Goal: Task Accomplishment & Management: Complete application form

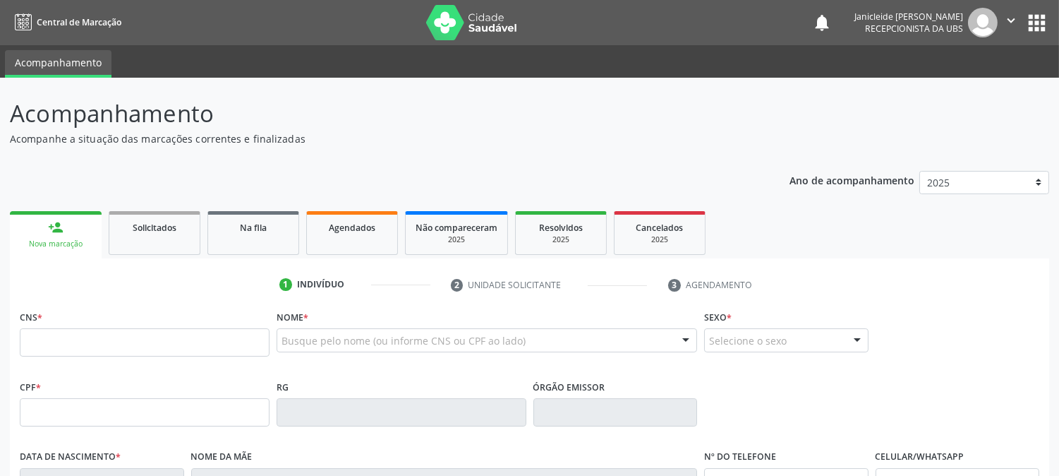
click at [505, 141] on p "Acompanhe a situação das marcações correntes e finalizadas" at bounding box center [373, 138] width 727 height 15
click at [374, 128] on p "Acompanhamento" at bounding box center [373, 113] width 727 height 35
click at [466, 127] on p "Acompanhamento" at bounding box center [373, 113] width 727 height 35
click at [193, 332] on input "text" at bounding box center [145, 342] width 250 height 28
type input "0"
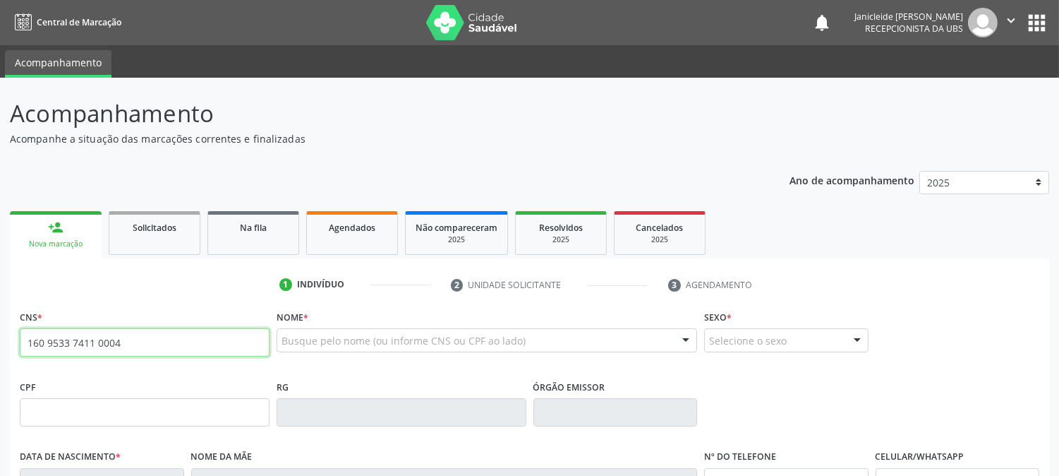
type input "160 9533 7411 0004"
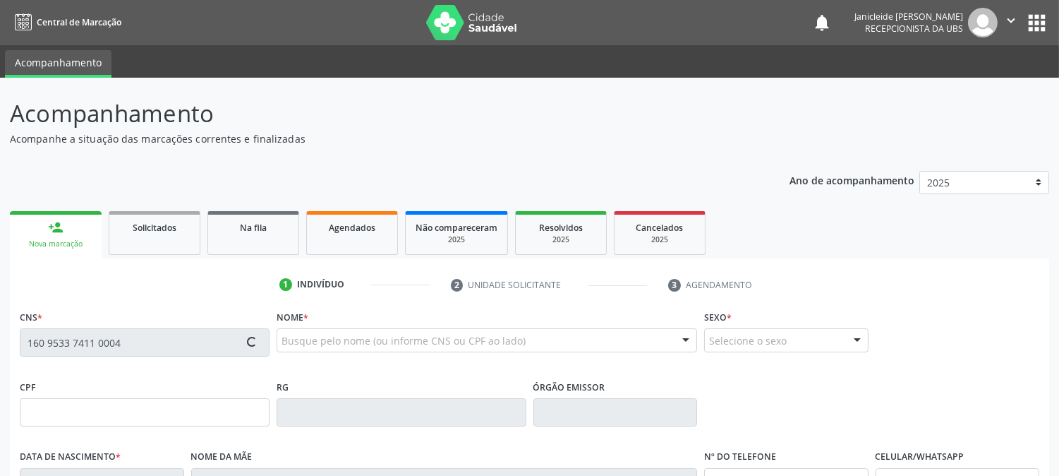
type input "[DATE]"
type input "[PERSON_NAME]"
type input "[PHONE_NUMBER]"
type input "S/N"
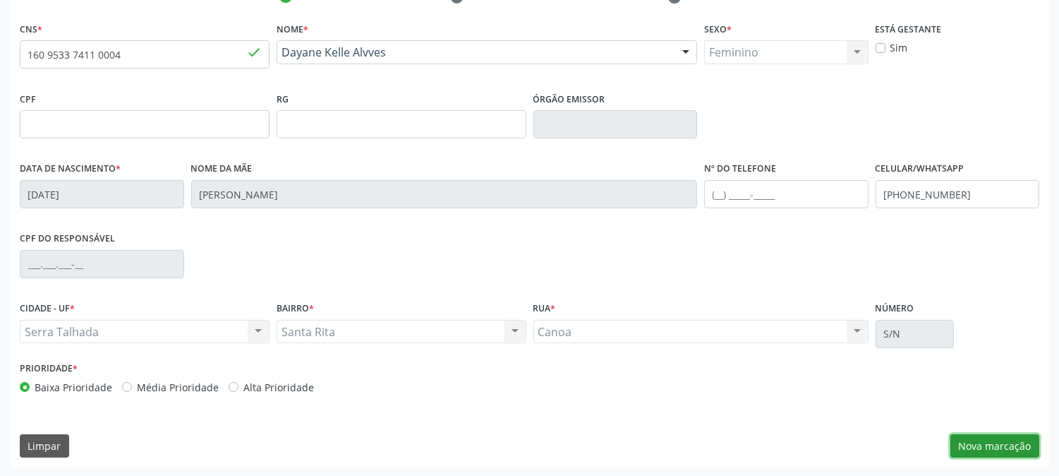
click at [998, 443] on button "Nova marcação" at bounding box center [994, 446] width 89 height 24
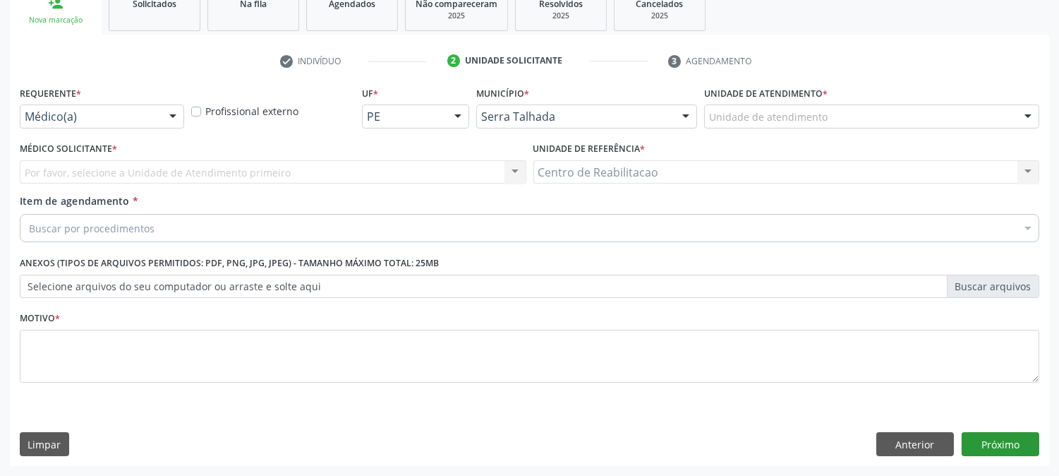
scroll to position [223, 0]
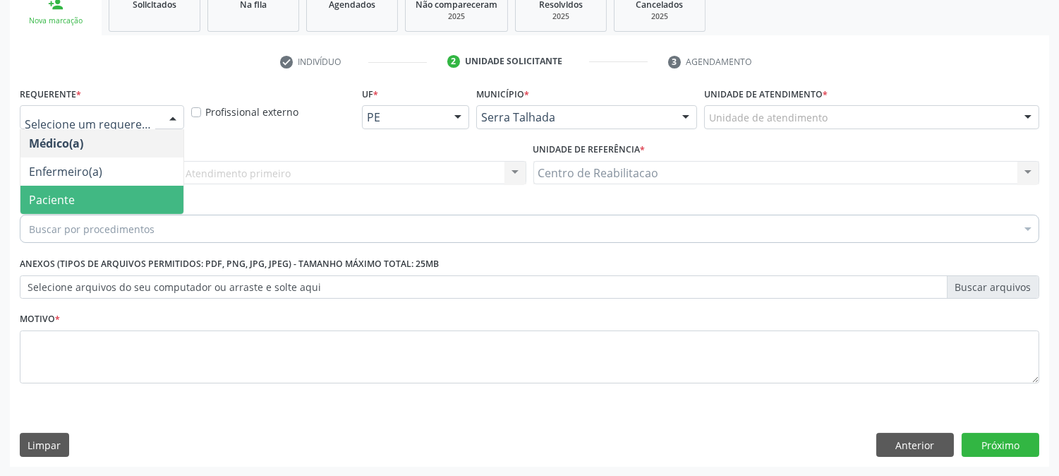
click at [83, 193] on span "Paciente" at bounding box center [101, 200] width 163 height 28
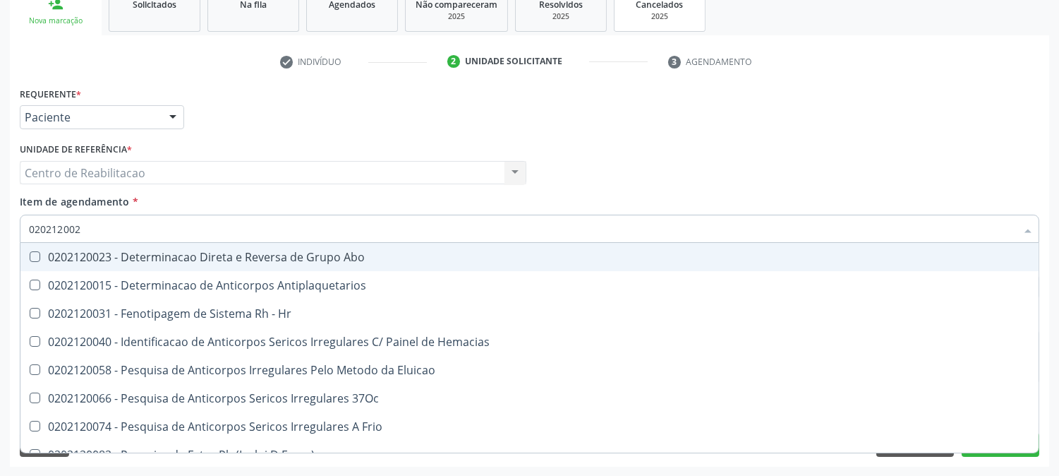
type input "0202120023"
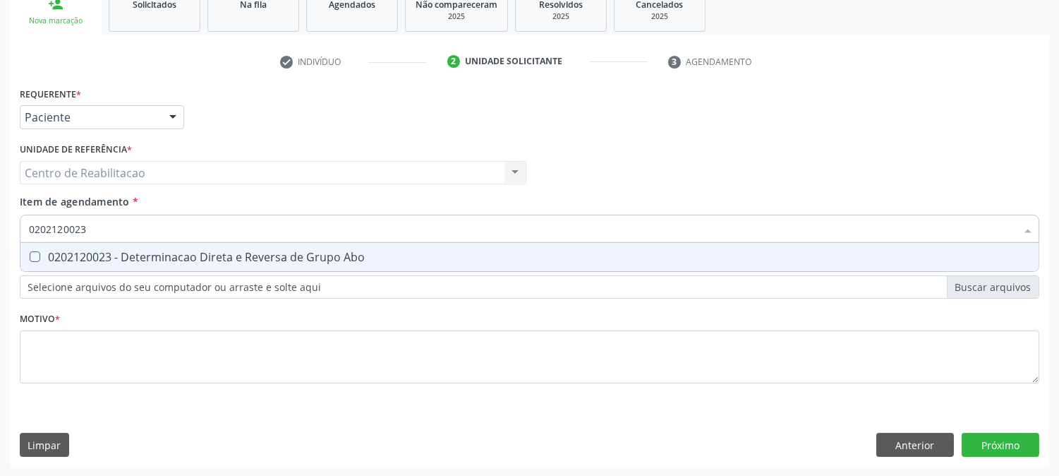
click at [37, 259] on Abo at bounding box center [35, 256] width 11 height 11
click at [30, 259] on Abo "checkbox" at bounding box center [24, 256] width 9 height 9
checkbox Abo "true"
click at [97, 227] on input "0202120023" at bounding box center [522, 229] width 987 height 28
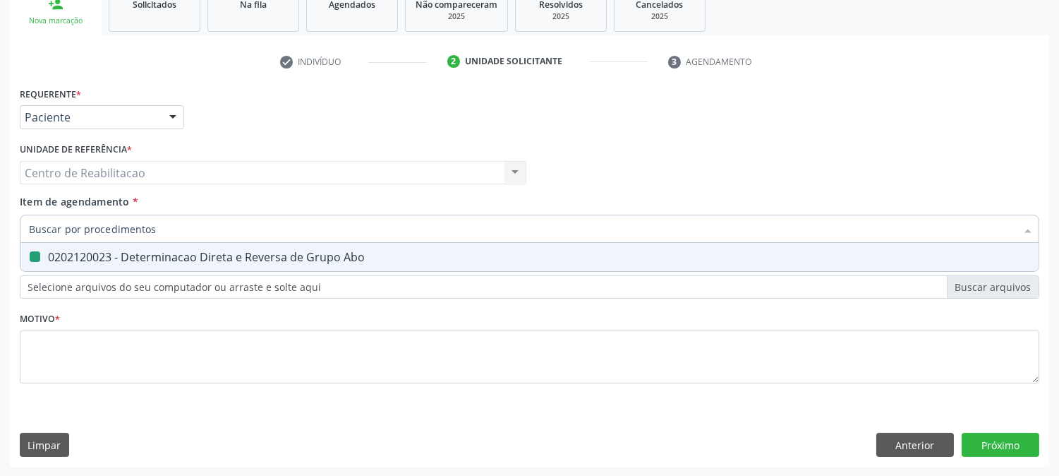
checkbox Abo "false"
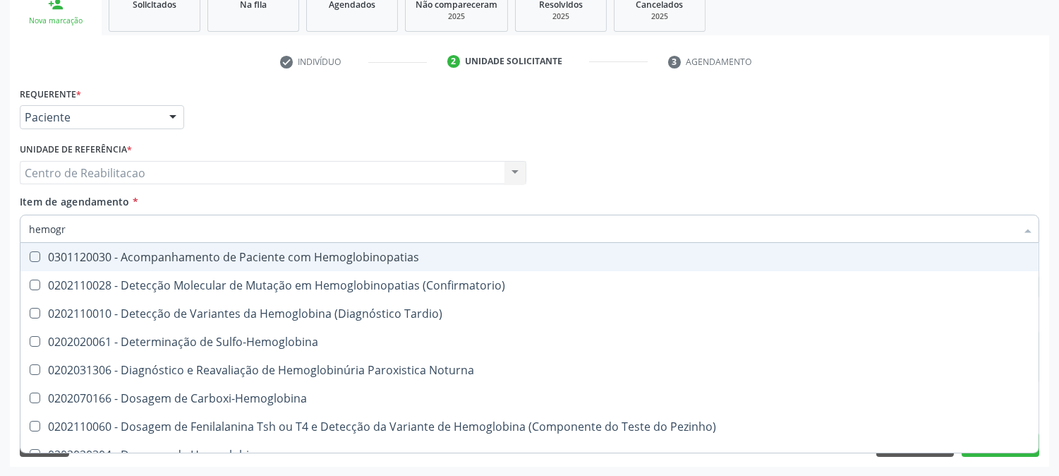
type input "hemogra"
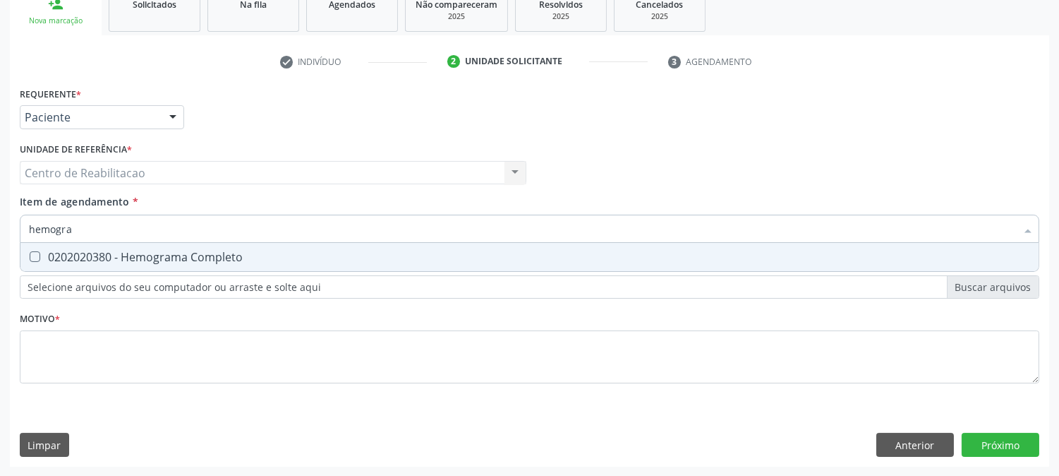
click at [30, 253] on Completo at bounding box center [35, 256] width 11 height 11
click at [29, 253] on Completo "checkbox" at bounding box center [24, 256] width 9 height 9
checkbox Completo "true"
type input "h"
checkbox Completo "false"
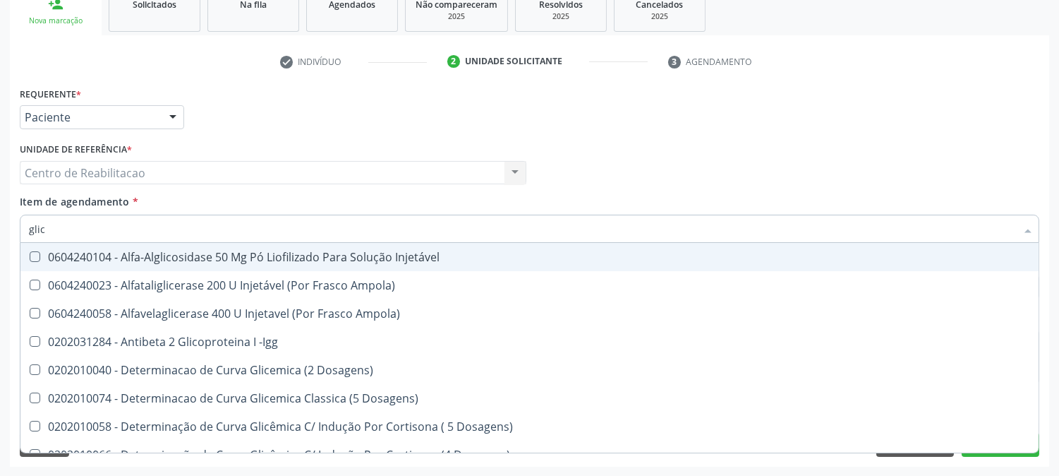
type input "glico"
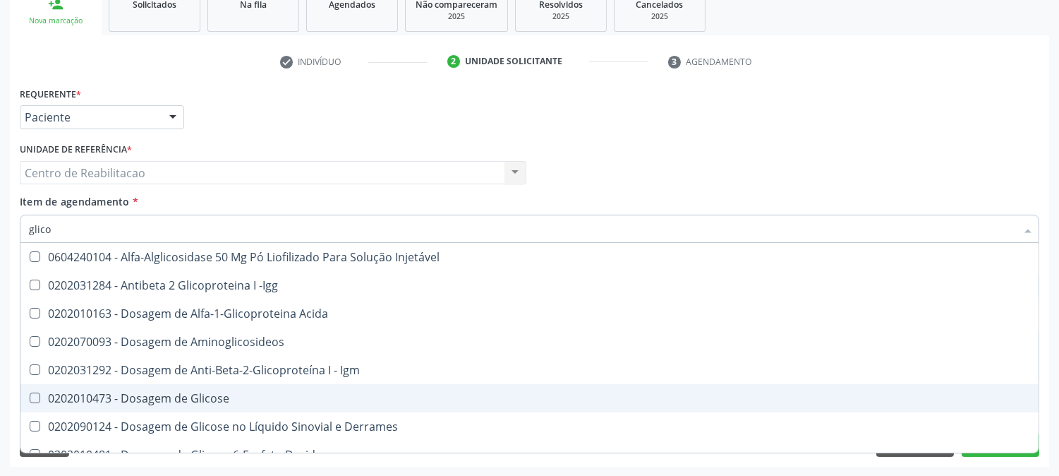
click at [41, 395] on div "0202010473 - Dosagem de Glicose" at bounding box center [529, 397] width 1001 height 11
checkbox Glicose "true"
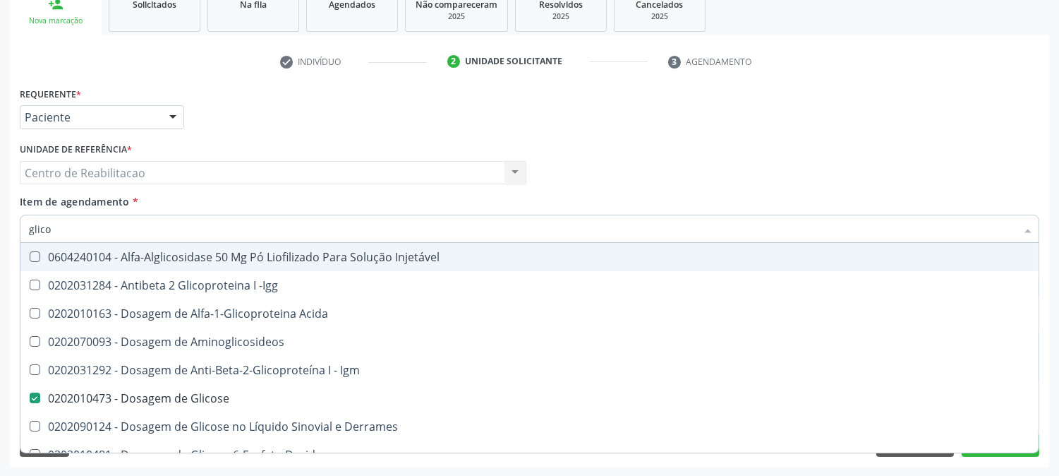
type input "glic"
checkbox Glicose "false"
checkbox Glicose "true"
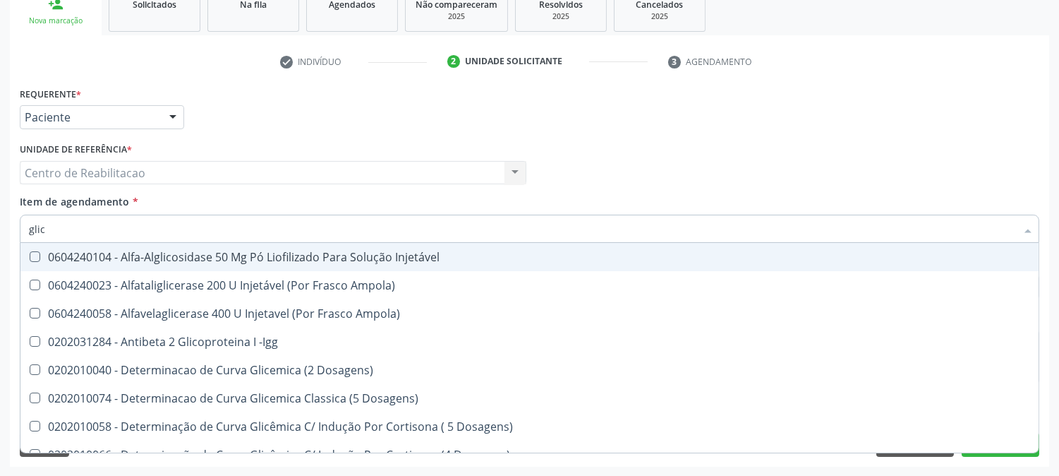
type input "gli"
checkbox Glicose "false"
checkbox Glicosilada "true"
type input "gl"
checkbox Glicosilada "false"
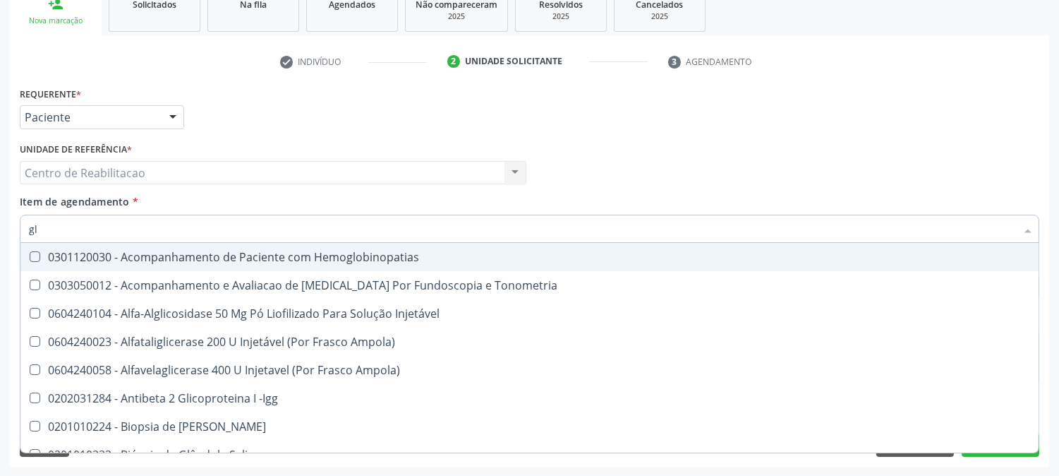
type input "g"
checkbox Glicose "false"
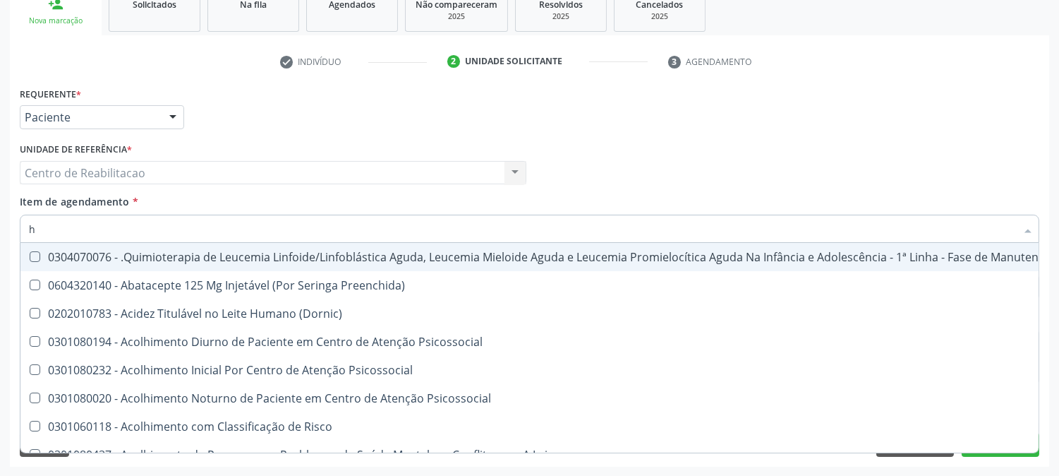
type input "he"
checkbox Removível "true"
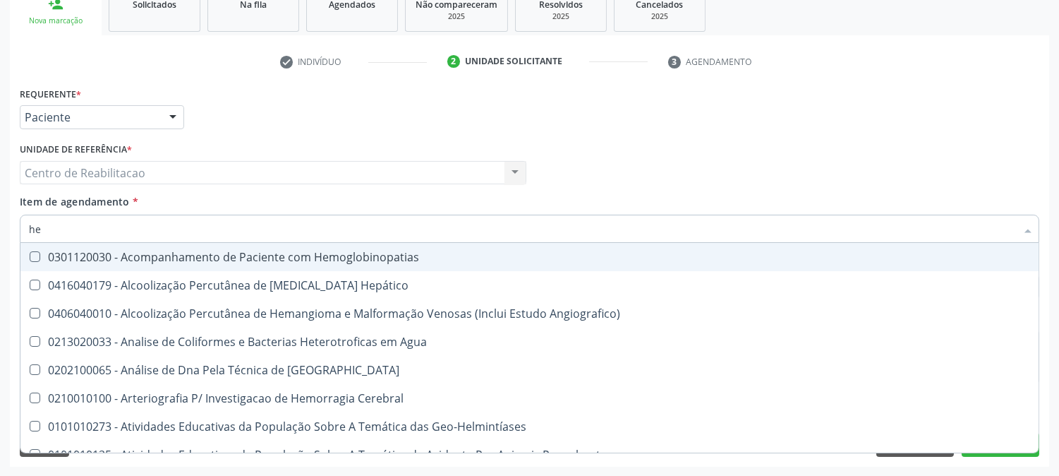
type input "hem"
checkbox II "true"
checkbox Completo "false"
type input "hemo"
checkbox Hemácias "true"
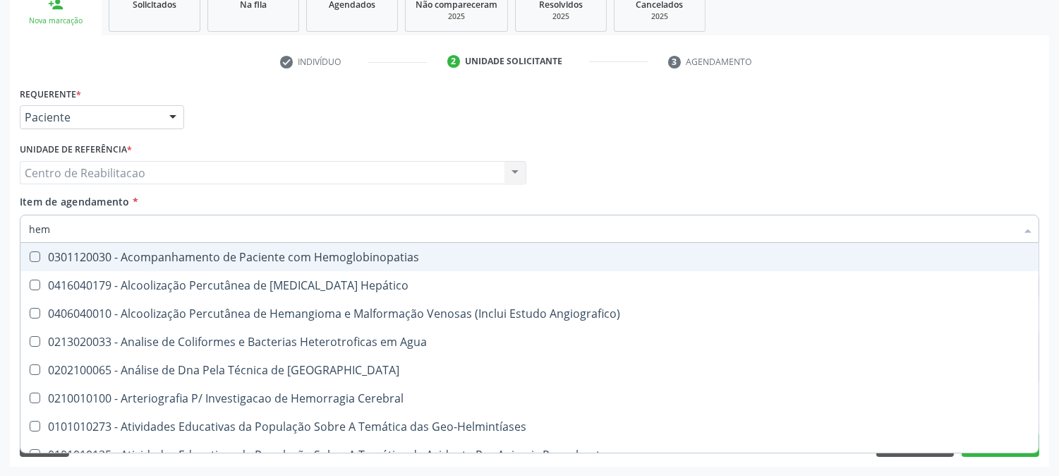
checkbox II "false"
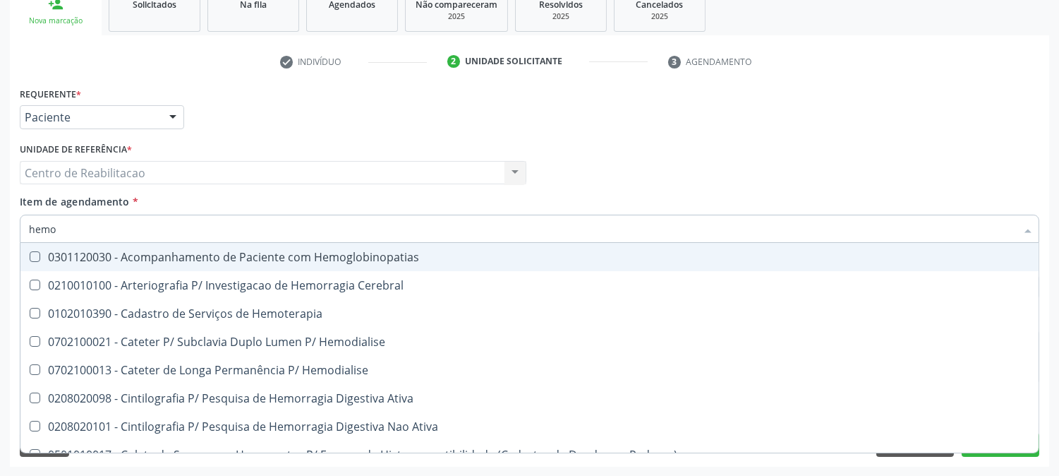
type input "hemog"
checkbox Carboxi-Hemoglobina "true"
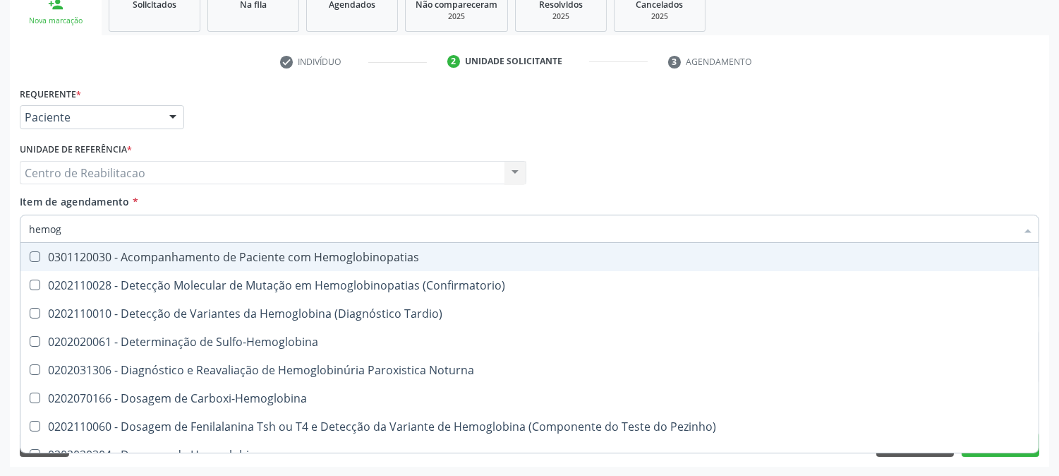
type input "hemogl"
checkbox Completo "false"
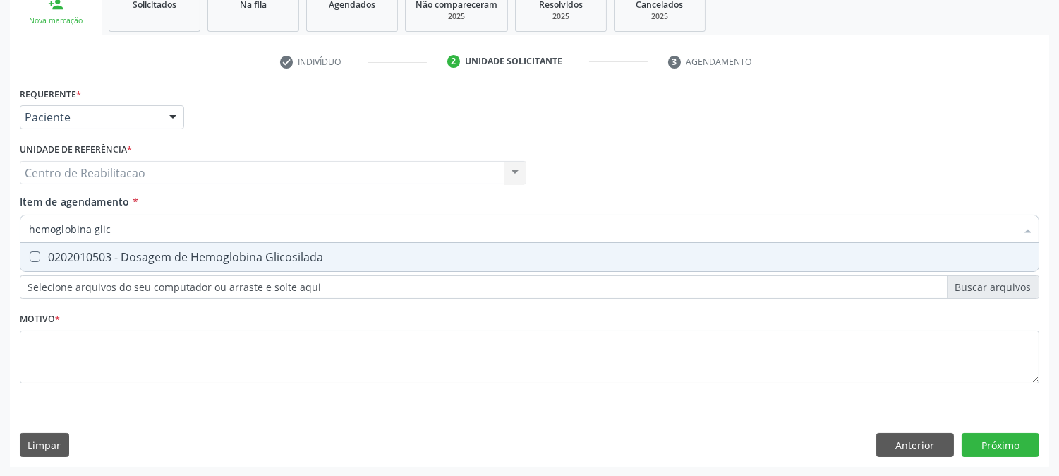
type input "hemoglobina glico"
click at [41, 253] on div "0202010503 - Dosagem de Hemoglobina Glicosilada" at bounding box center [529, 256] width 1001 height 11
checkbox Glicosilada "true"
type input "hemoglobina"
checkbox Glicosilada "false"
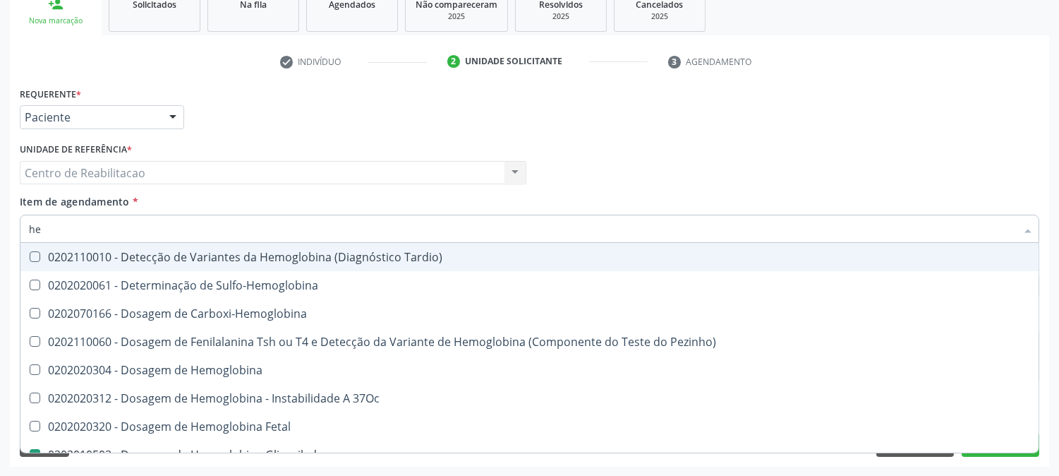
type input "h"
checkbox Glicosilada "false"
checkbox Hematocrito\) "false"
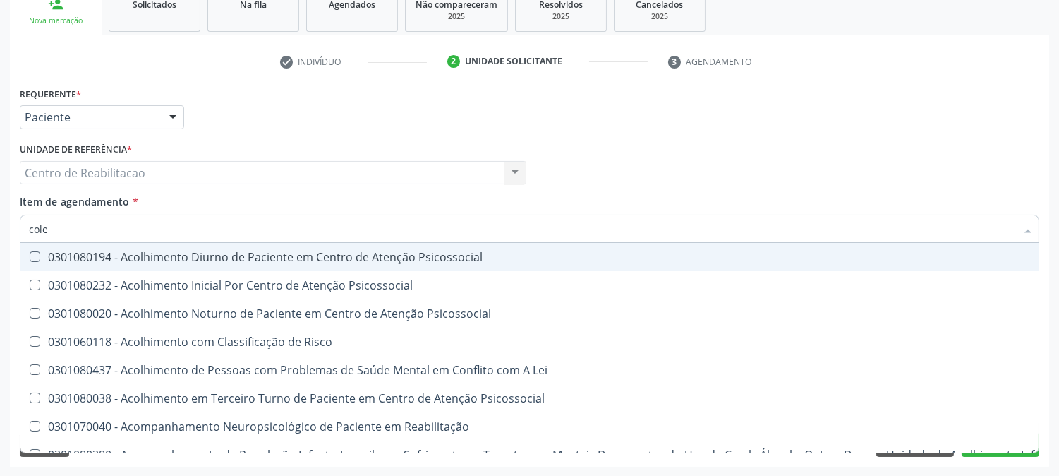
type input "coles"
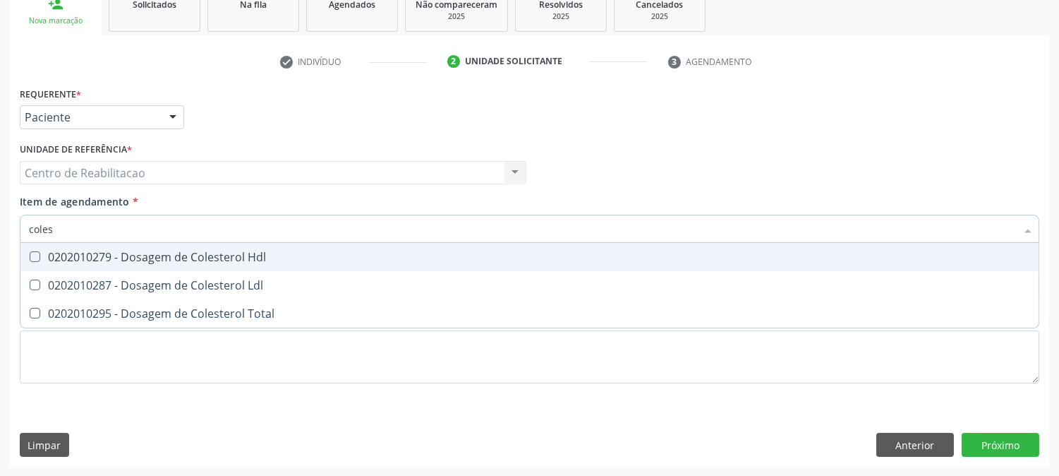
click at [40, 252] on div "0202010279 - Dosagem de Colesterol Hdl" at bounding box center [529, 256] width 1001 height 11
checkbox Hdl "true"
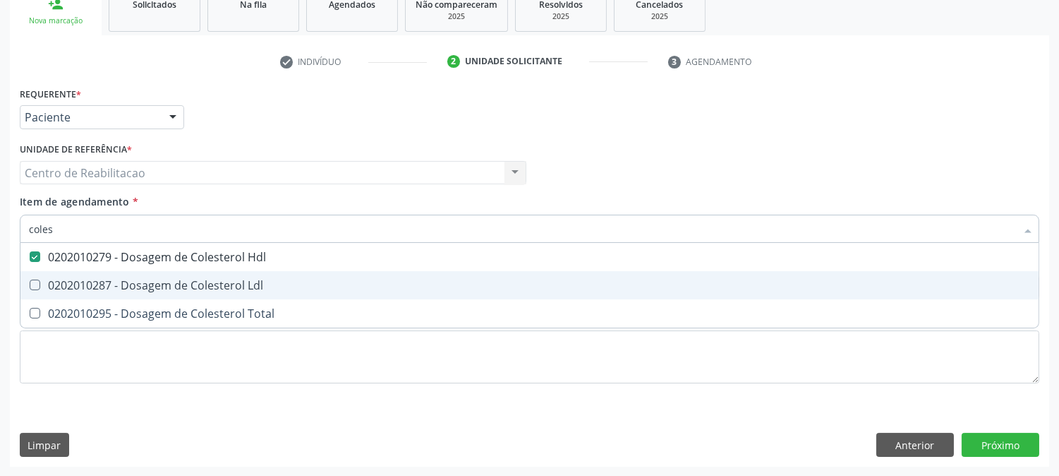
click at [37, 283] on Ldl at bounding box center [35, 284] width 11 height 11
click at [30, 283] on Ldl "checkbox" at bounding box center [24, 284] width 9 height 9
checkbox Ldl "true"
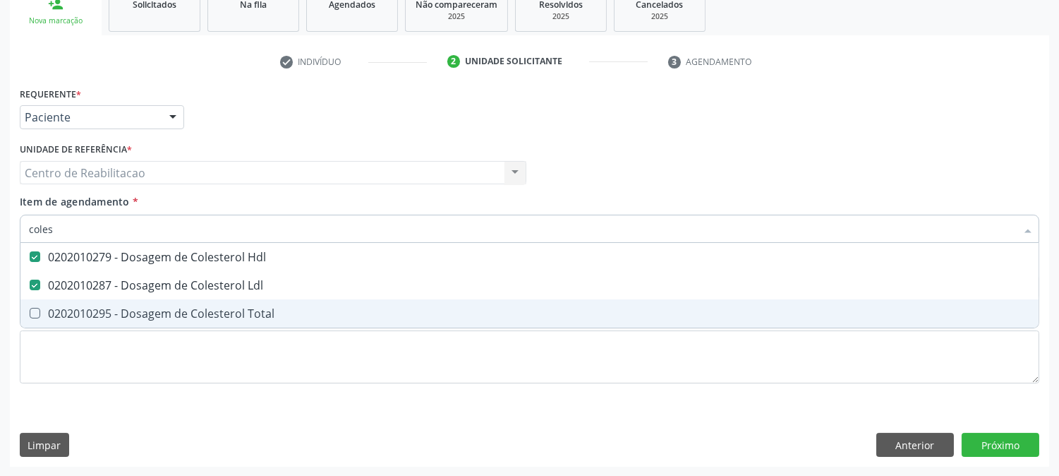
click at [38, 313] on Total at bounding box center [35, 313] width 11 height 11
click at [30, 313] on Total "checkbox" at bounding box center [24, 312] width 9 height 9
checkbox Total "true"
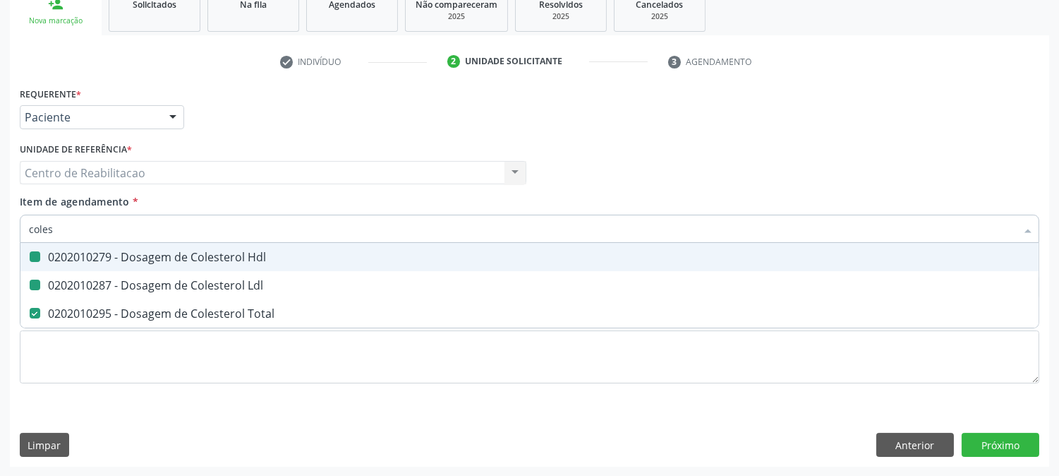
type input "cole"
checkbox Hdl "false"
checkbox Ldl "false"
checkbox Total "false"
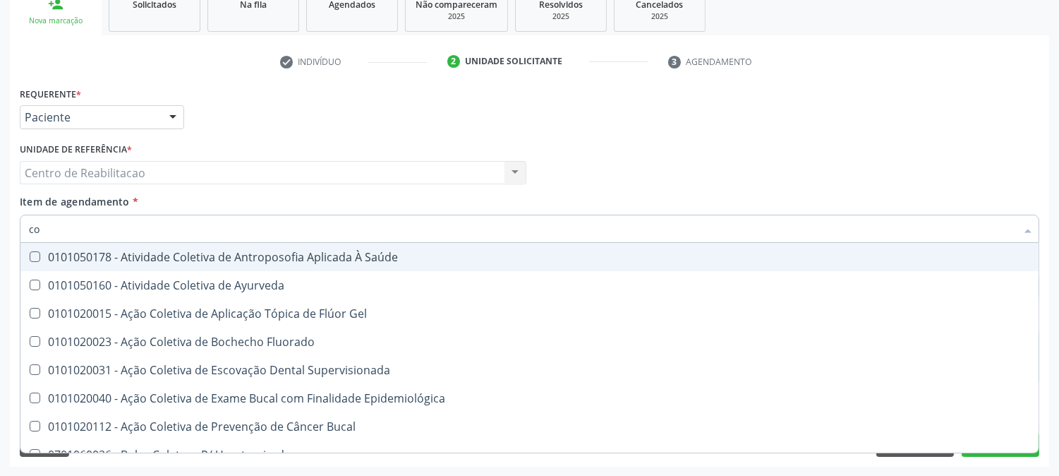
type input "c"
checkbox Hdl "false"
checkbox Ldl "false"
checkbox Total "false"
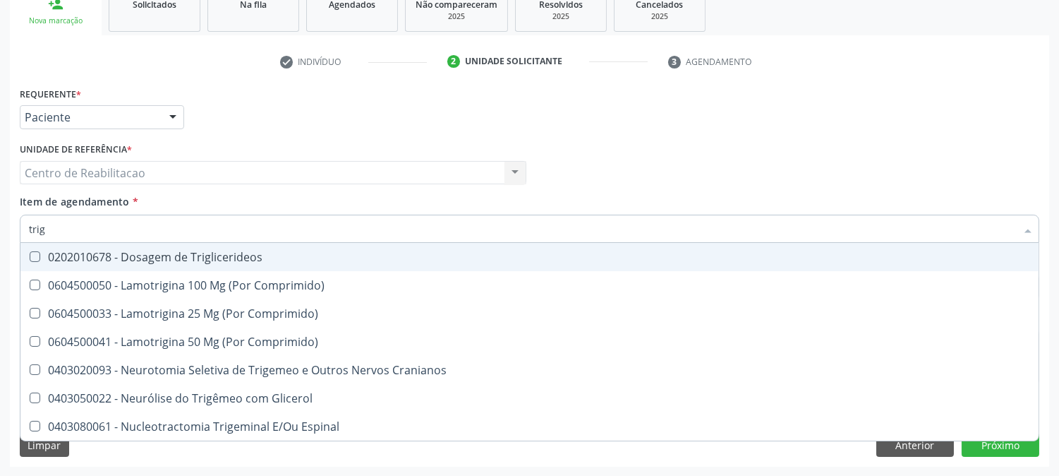
type input "trigl"
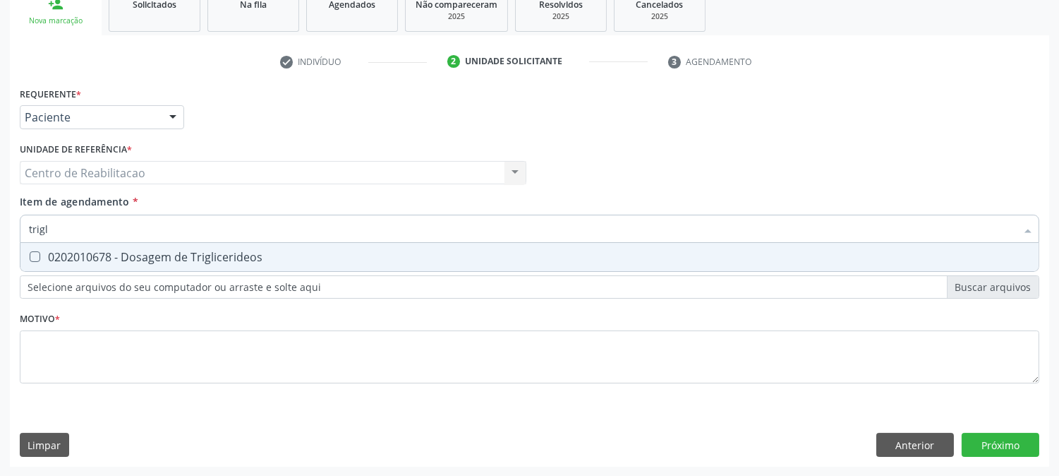
click at [32, 259] on Triglicerideos at bounding box center [35, 256] width 11 height 11
click at [30, 259] on Triglicerideos "checkbox" at bounding box center [24, 256] width 9 height 9
checkbox Triglicerideos "true"
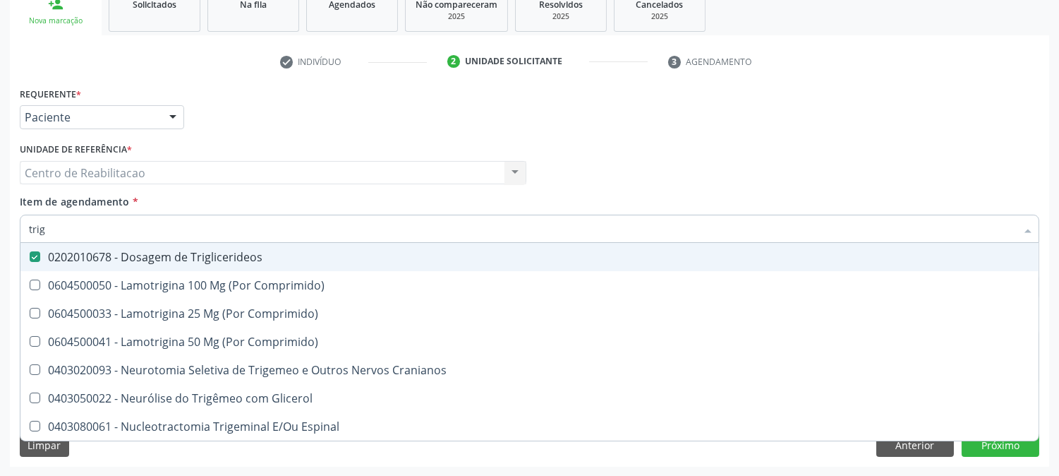
type input "tri"
checkbox Triglicerideos "false"
type input "t"
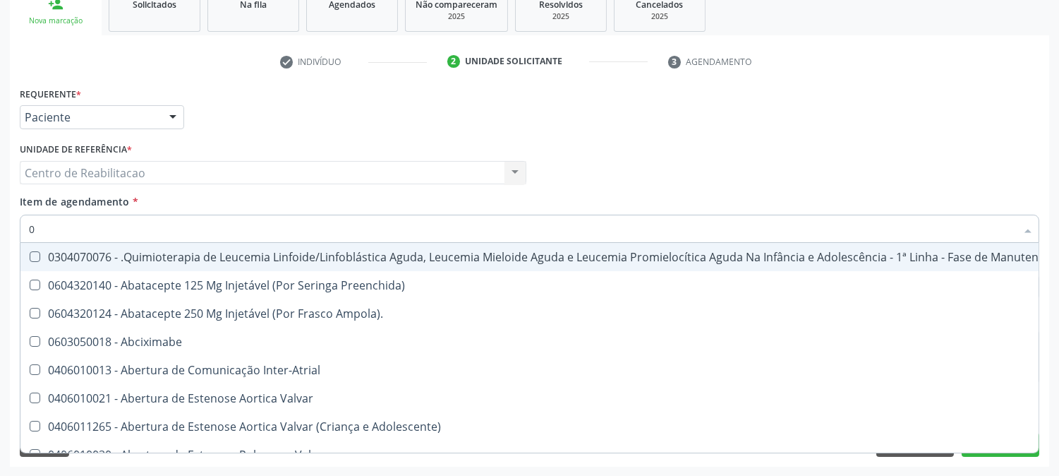
type input "02"
checkbox Vulva "true"
checkbox Comprimido\) "true"
checkbox Transferências "true"
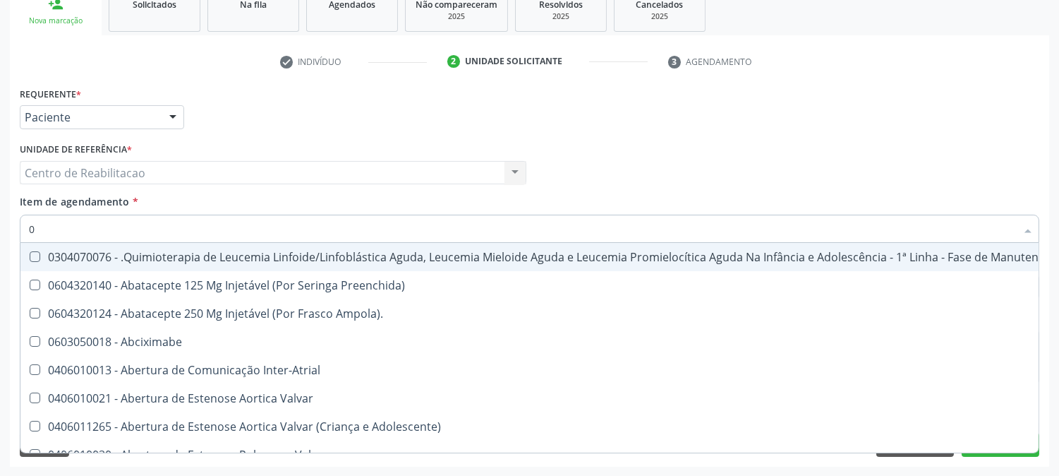
checkbox Bilateral "true"
checkbox Indireta "true"
checkbox Transfusao "true"
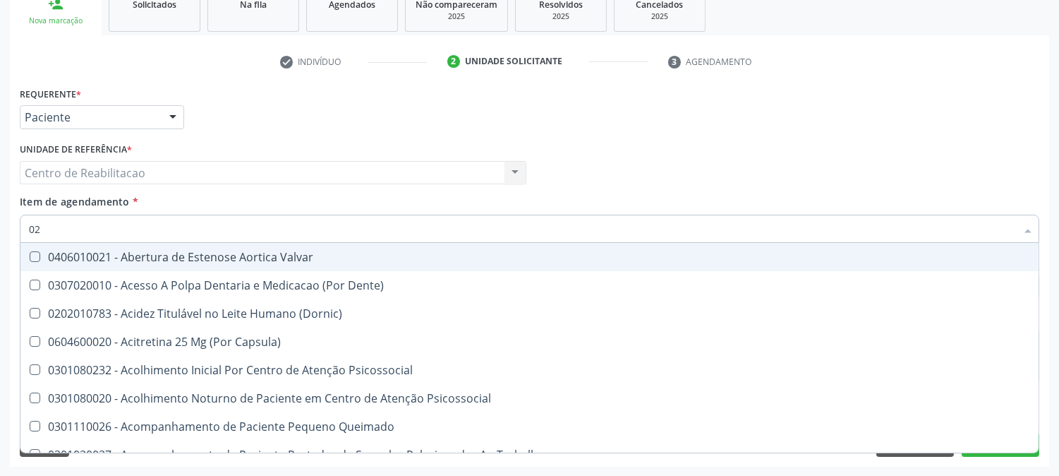
type input "020"
checkbox Projecoes\) "true"
checkbox Epispádia "true"
checkbox Anos\) "true"
checkbox Congênita "true"
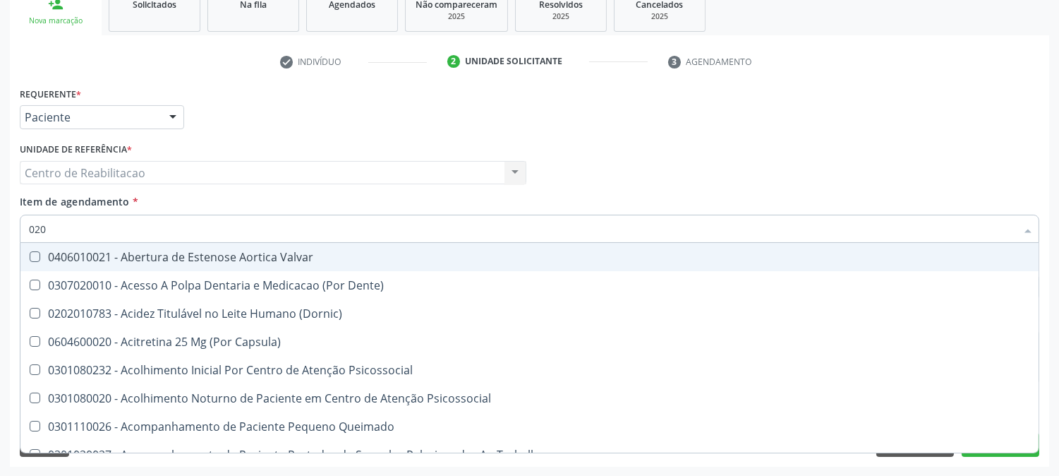
checkbox \(Qualitativo\) "true"
checkbox Abo "false"
checkbox Glomerular "true"
checkbox Dias "true"
checkbox Hdl "false"
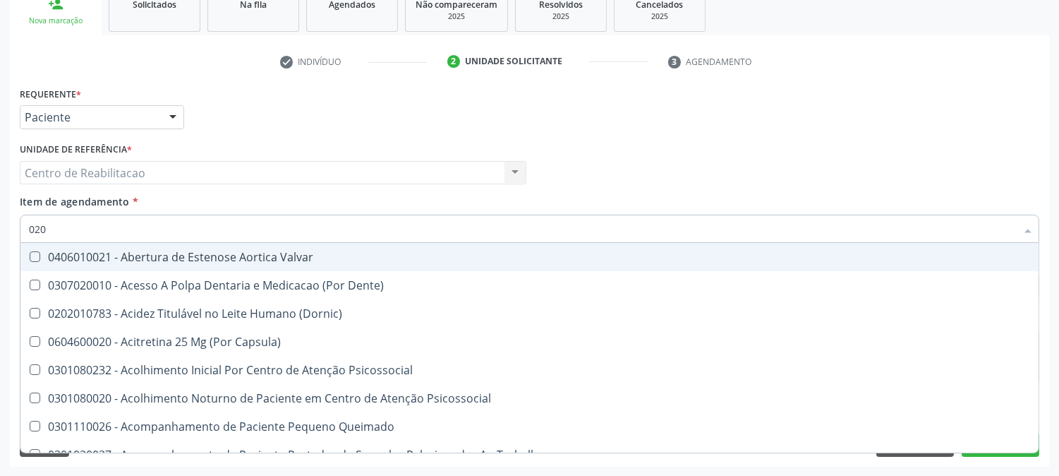
checkbox Ldl "false"
checkbox Total "false"
checkbox Glicose "false"
checkbox Glicosilada "false"
checkbox Triglicerideos "false"
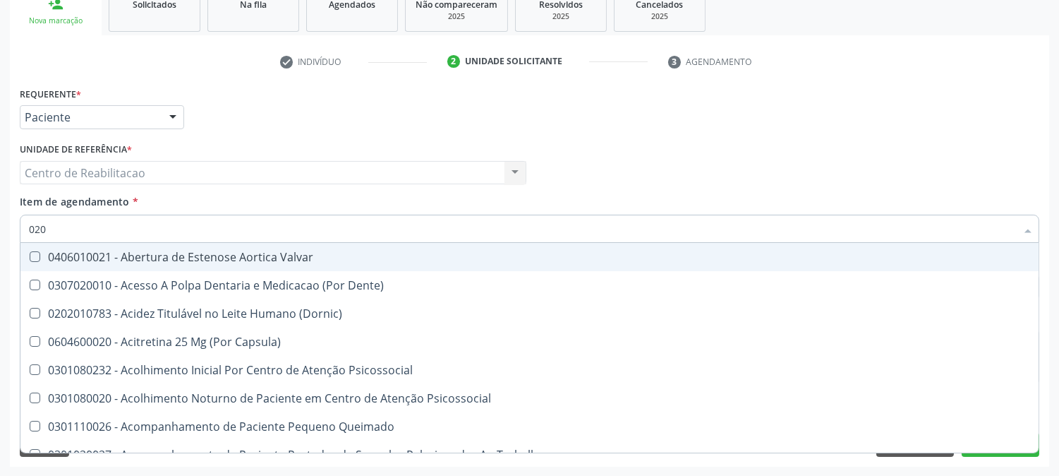
checkbox \(T3\) "true"
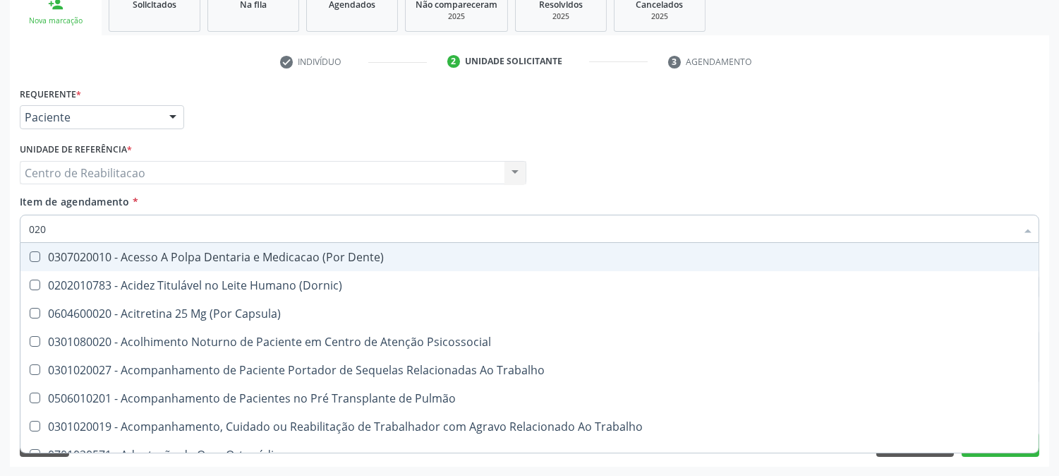
type input "0202"
checkbox Coagulação\ "true"
checkbox Faringe\/Laringe "true"
checkbox Puncao "true"
checkbox Fragmento "true"
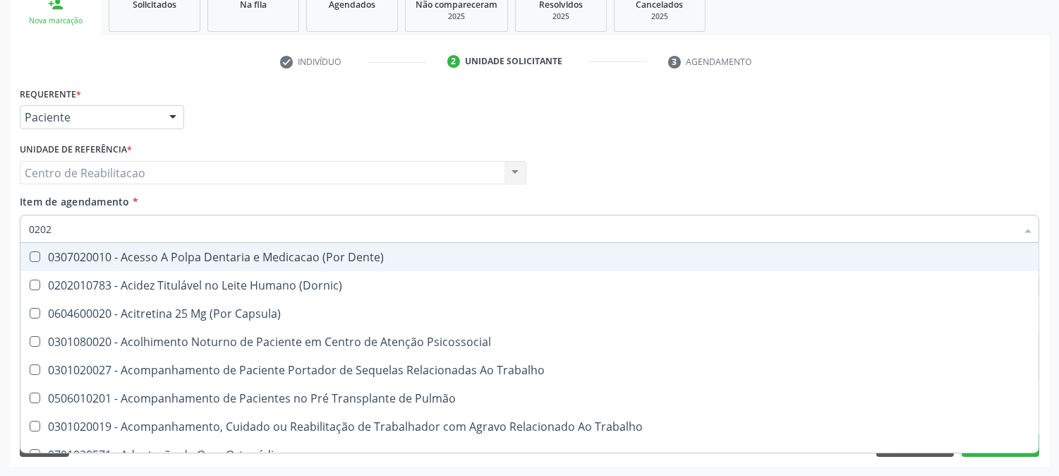
checkbox Laser "true"
checkbox Septostomia "true"
checkbox Projecoes\) "true"
checkbox Biologica "true"
checkbox Abo "false"
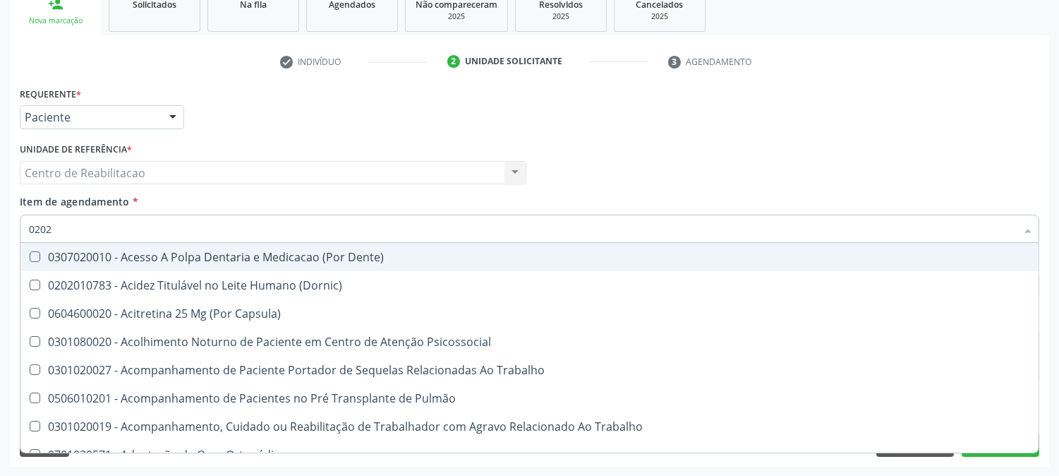
checkbox Hdl "false"
checkbox Ldl "false"
checkbox Total "false"
checkbox Glicose "false"
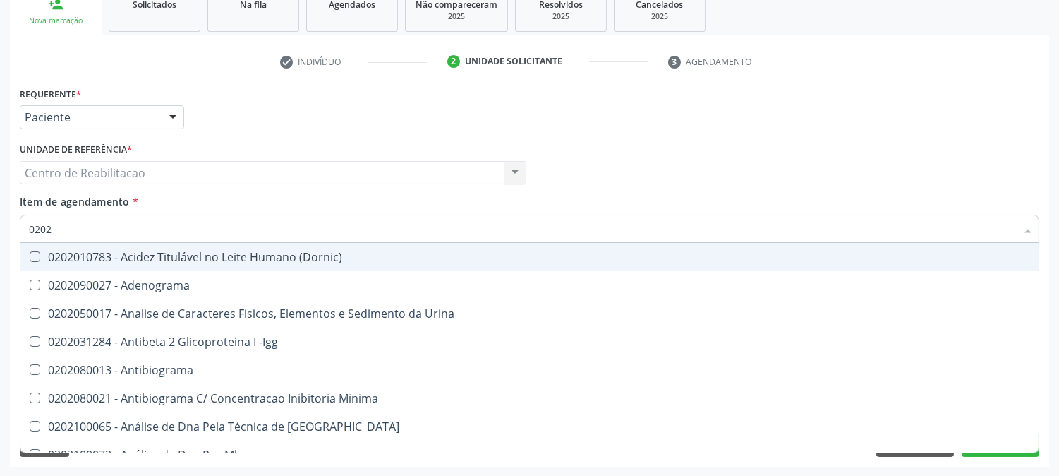
type input "02020"
checkbox Abo "false"
checkbox \(Psa\) "true"
checkbox III "true"
checkbox Barbituratos "true"
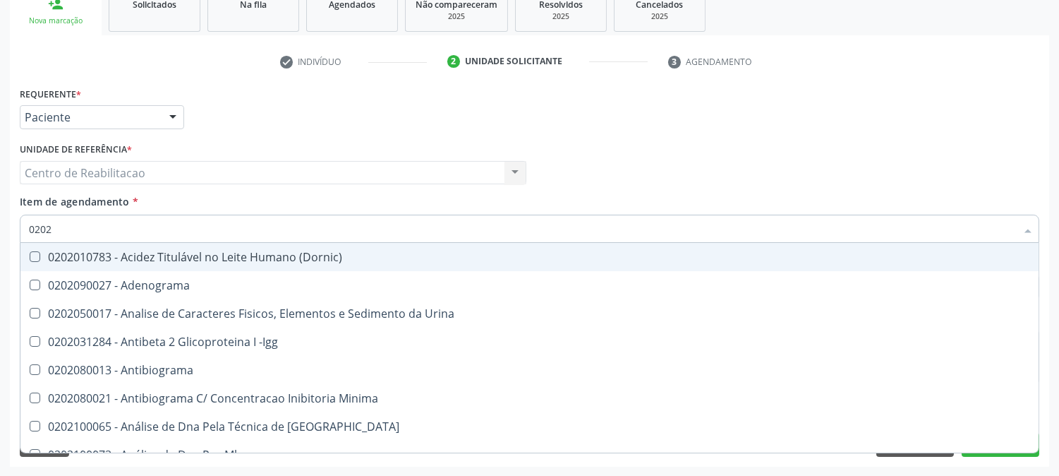
checkbox Hdl "false"
checkbox Ldl "false"
checkbox Total "false"
checkbox Xi "true"
checkbox Fibrinogenio "true"
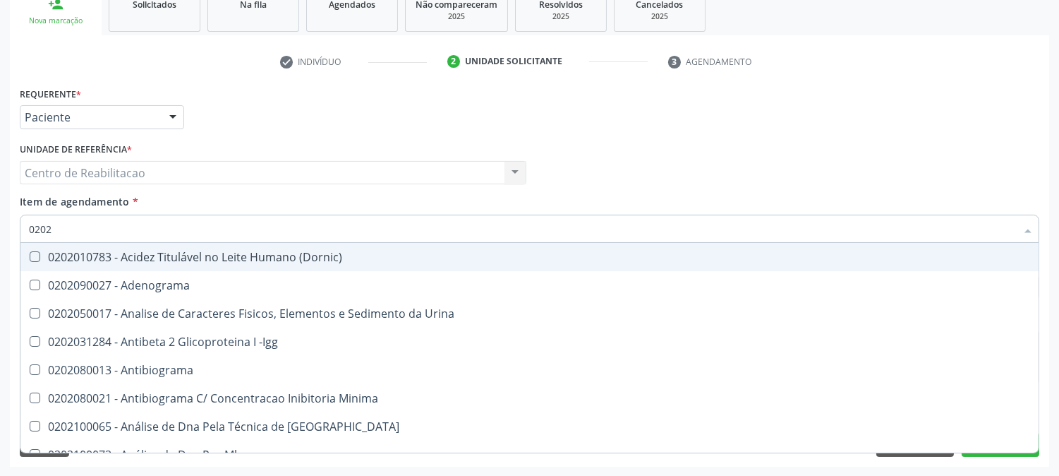
checkbox Glicose "false"
checkbox Glicosilada "false"
checkbox Funcional "true"
checkbox Triglicerideos "false"
checkbox Zinco "true"
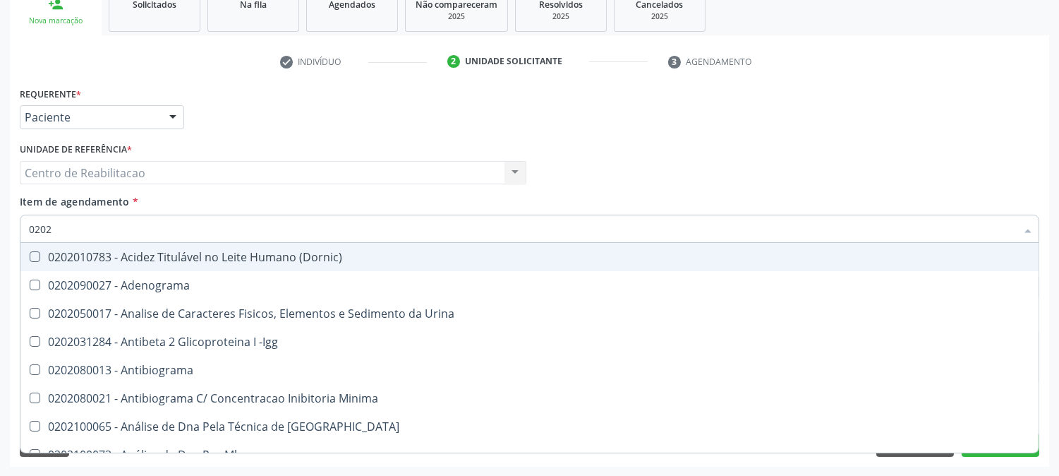
checkbox Completo "false"
type input "020203"
checkbox Aminoacidos "true"
checkbox Hdl "false"
checkbox Ldl "false"
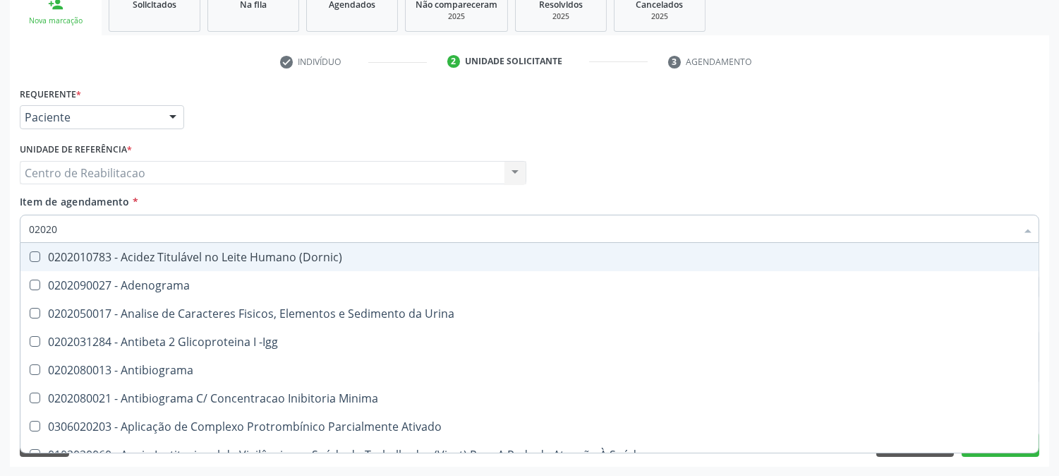
checkbox Total "false"
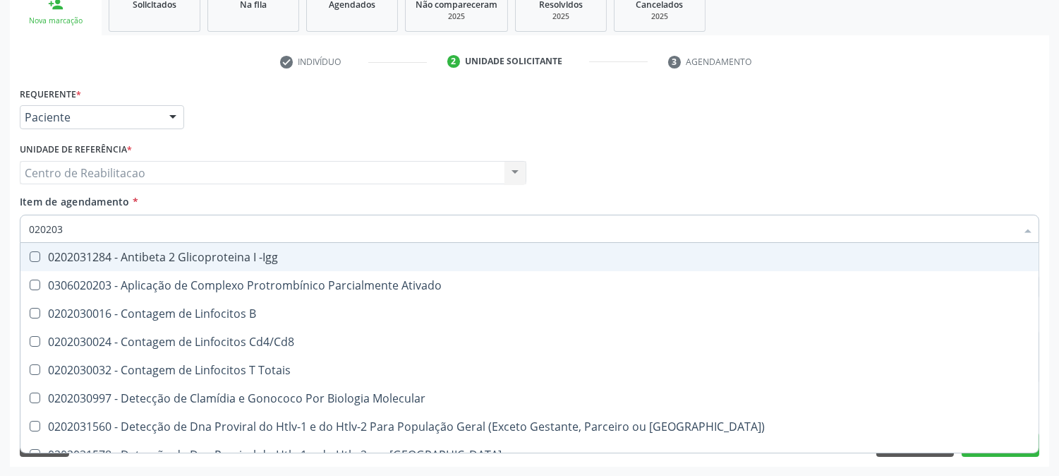
type input "0202030"
checkbox Completo "false"
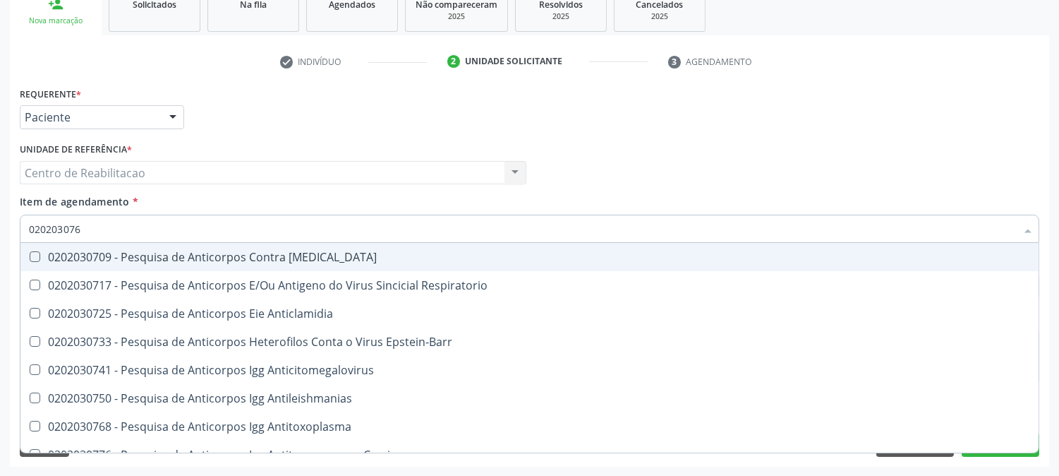
type input "0202030768"
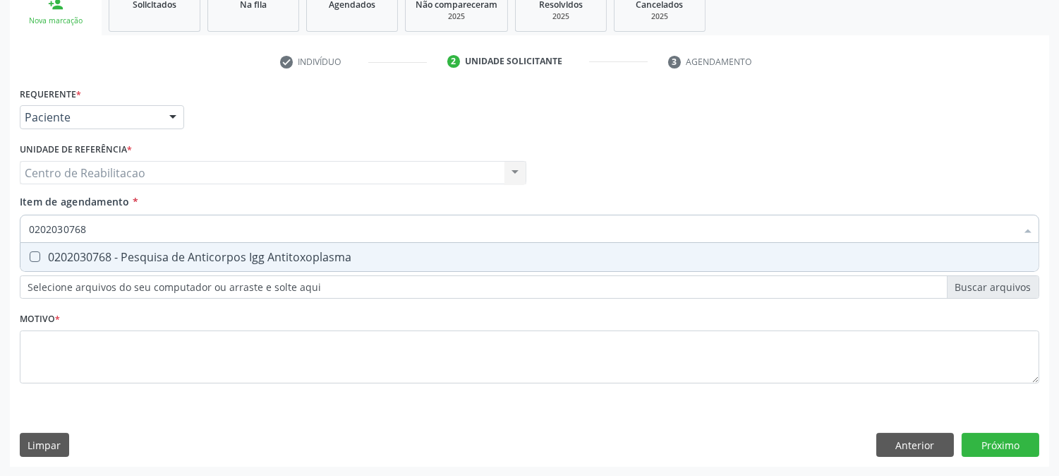
click at [34, 255] on Antitoxoplasma at bounding box center [35, 256] width 11 height 11
click at [30, 255] on Antitoxoplasma "checkbox" at bounding box center [24, 256] width 9 height 9
checkbox Antitoxoplasma "true"
click at [111, 231] on input "0202030768" at bounding box center [522, 229] width 987 height 28
type input "02020307"
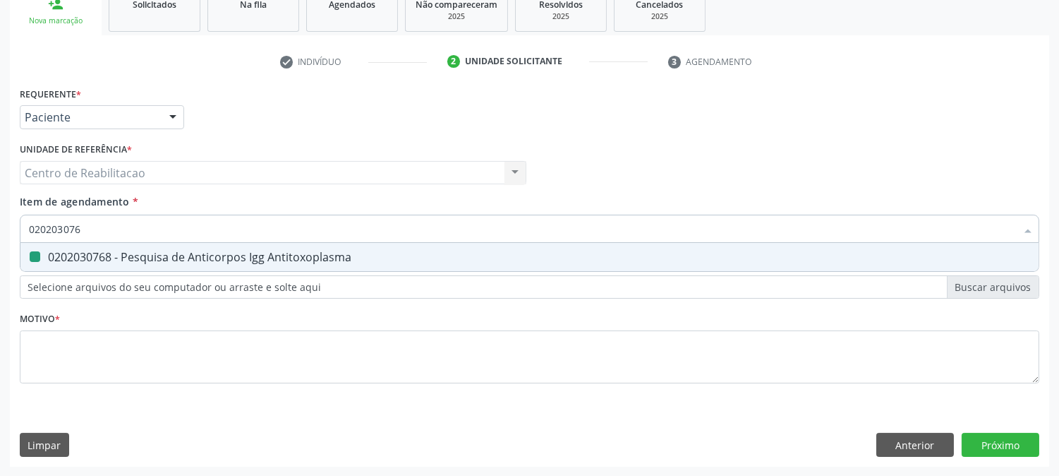
checkbox Antitoxoplasma "false"
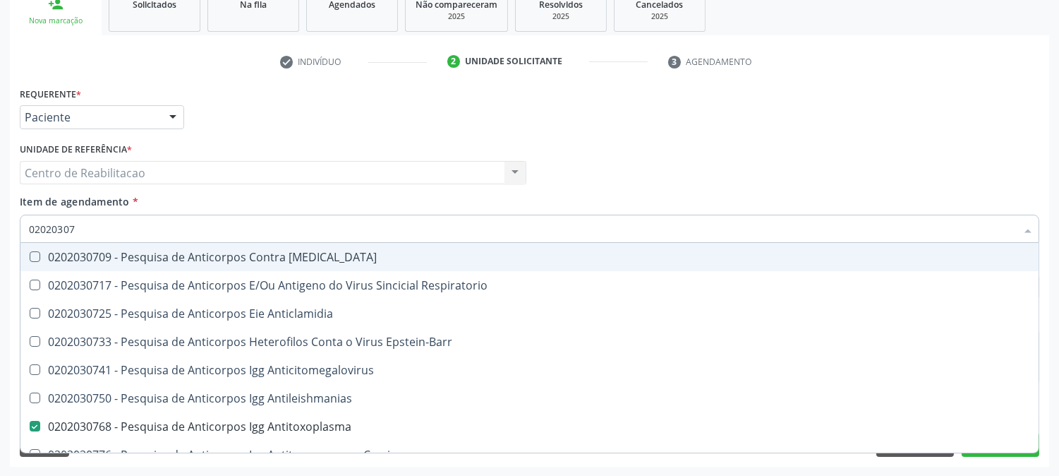
type input "0202030"
checkbox Antitoxoplasma "false"
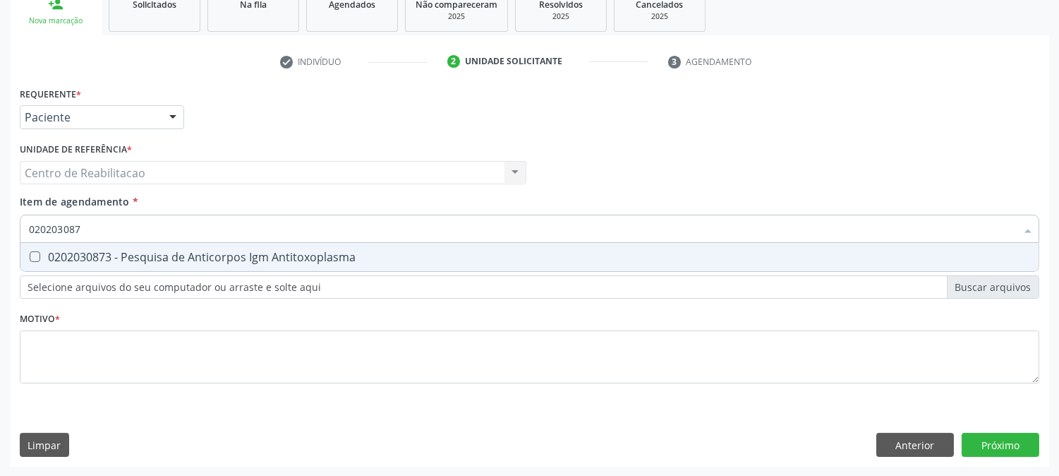
type input "0202030873"
click at [36, 258] on Antitoxoplasma at bounding box center [35, 256] width 11 height 11
click at [30, 258] on Antitoxoplasma "checkbox" at bounding box center [24, 256] width 9 height 9
checkbox Antitoxoplasma "true"
type input "02020308"
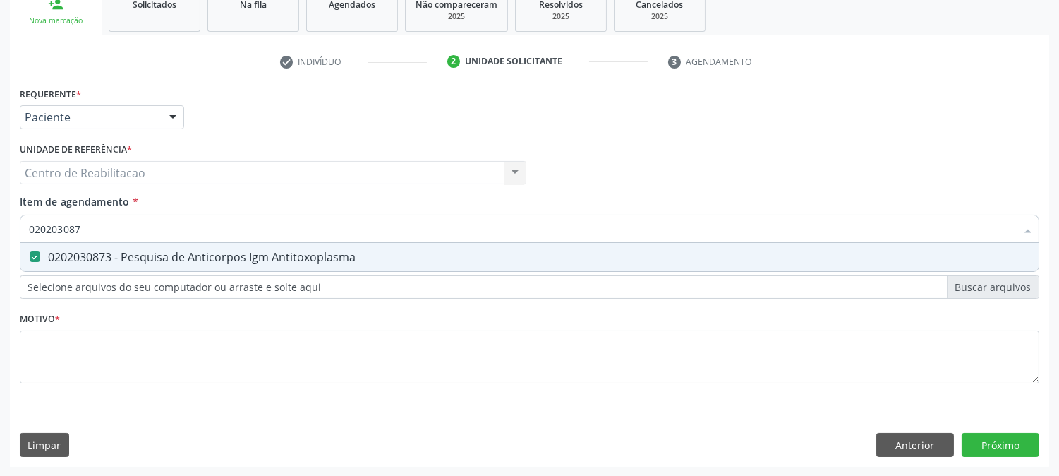
checkbox Antitoxoplasma "false"
type input "0"
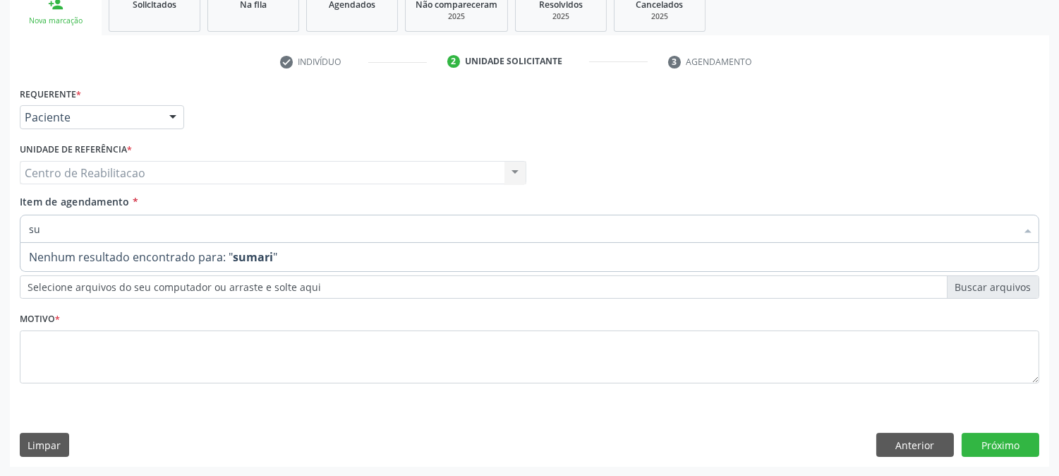
type input "s"
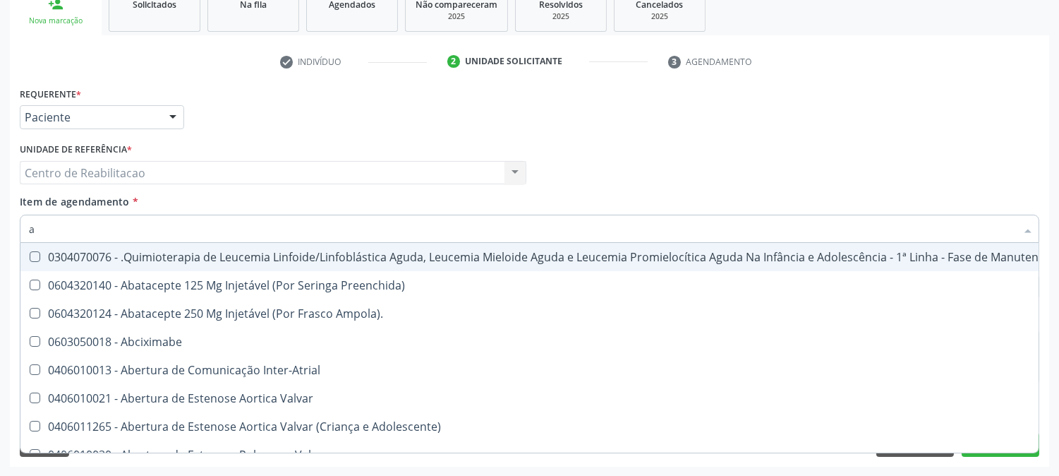
type input "an"
checkbox Glenoidal "true"
checkbox Sanitário "true"
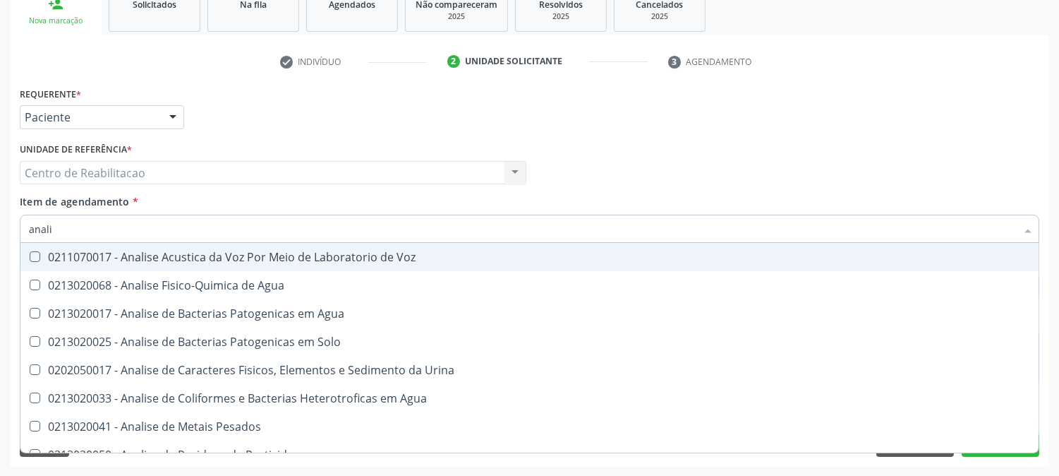
type input "analis"
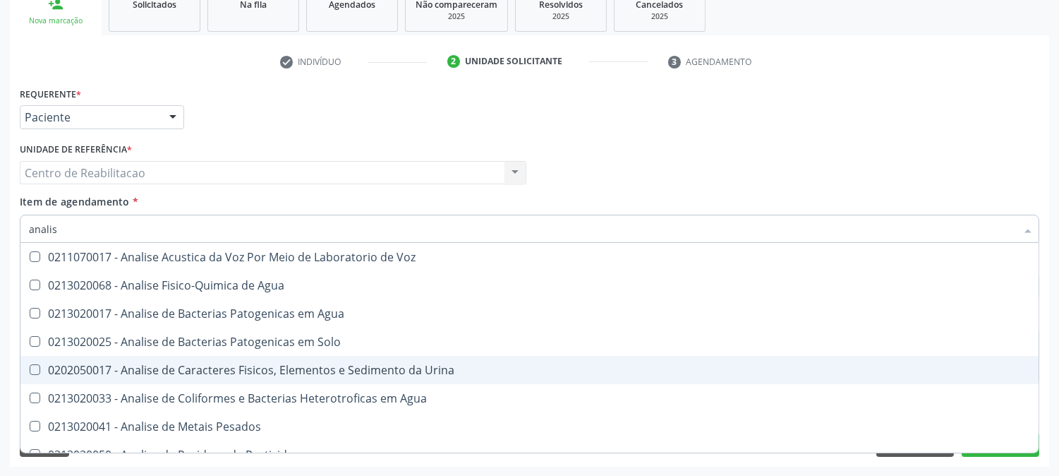
click at [31, 364] on Urina at bounding box center [35, 369] width 11 height 11
click at [30, 365] on Urina "checkbox" at bounding box center [24, 369] width 9 height 9
checkbox Urina "true"
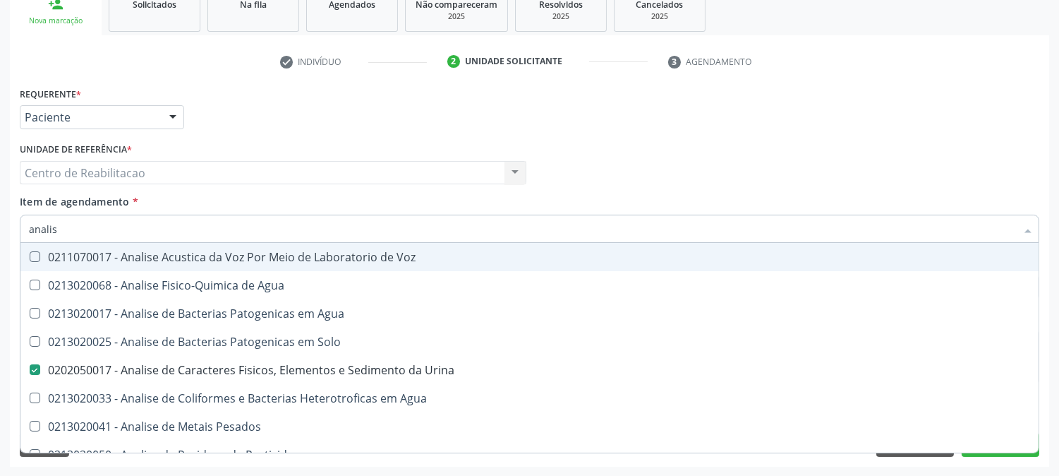
click at [88, 228] on input "analis" at bounding box center [522, 229] width 987 height 28
type input "anal"
checkbox Urina "false"
checkbox Agua "true"
type input "ana"
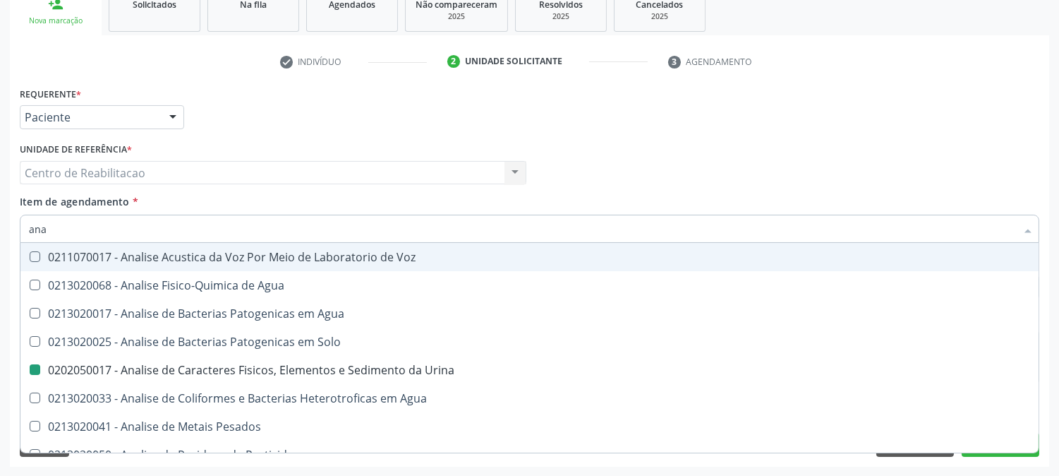
checkbox Agua "false"
checkbox Alimentos "true"
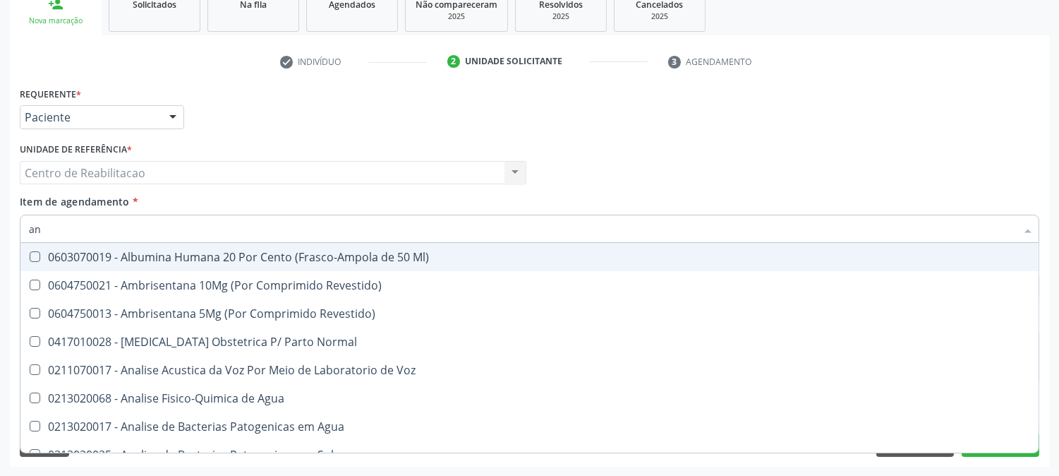
type input "a"
checkbox Urina "false"
checkbox Anal "false"
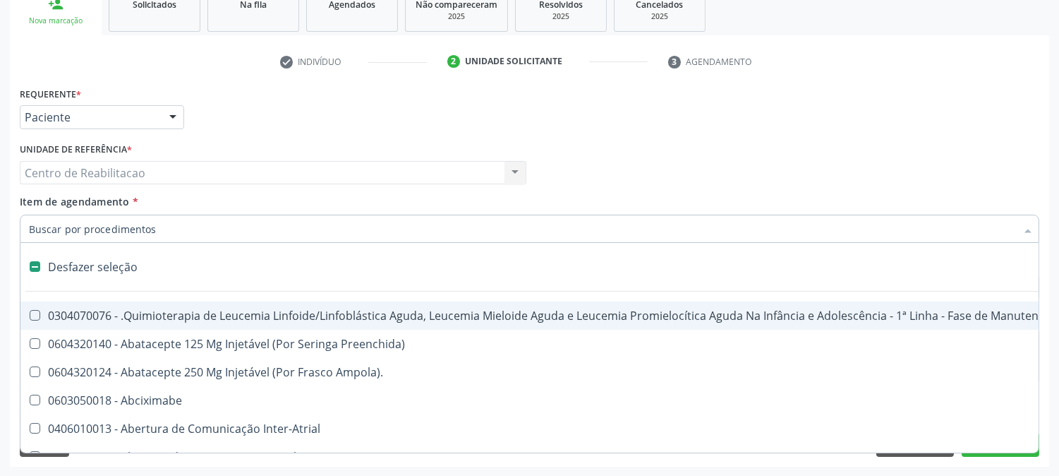
type input "u"
checkbox Ml\) "true"
checkbox Urina "false"
checkbox Capsula\) "true"
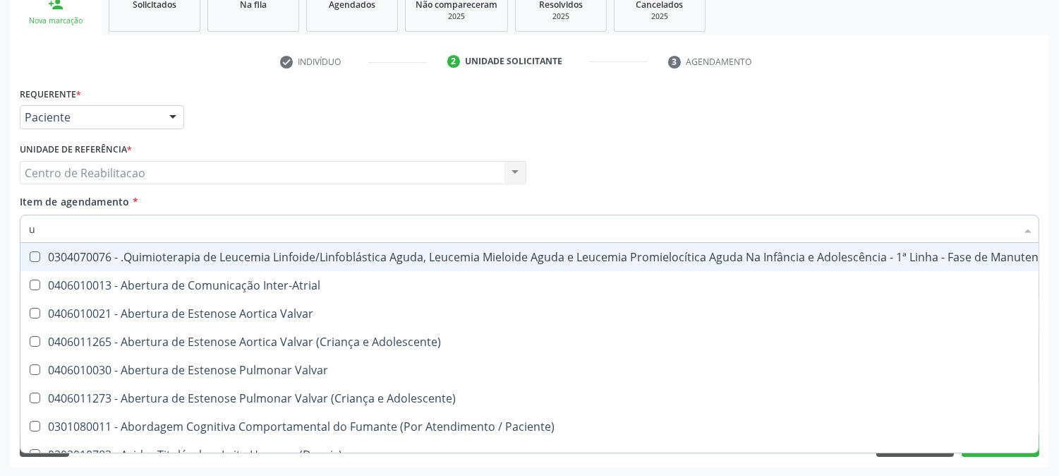
type input "ut"
checkbox Urina "false"
type input "uro"
checkbox Diálise "false"
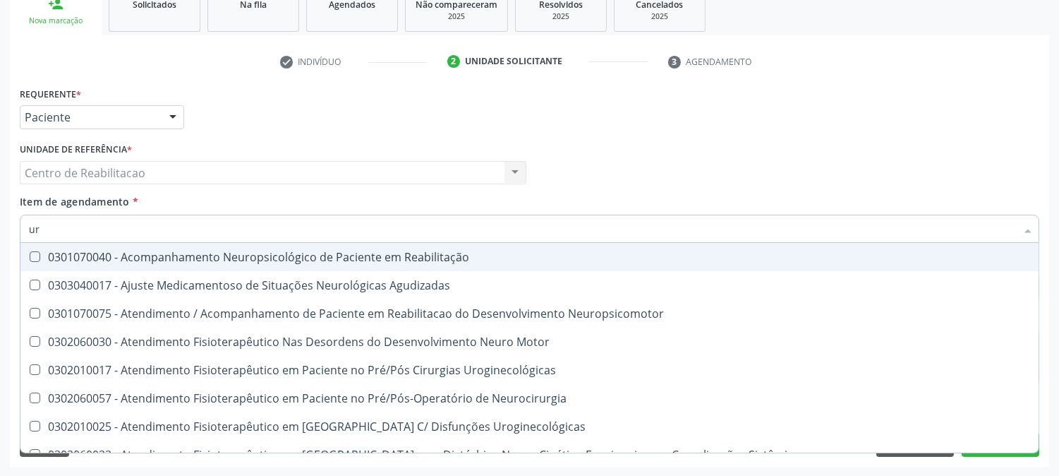
type input "u"
checkbox Ampola\) "false"
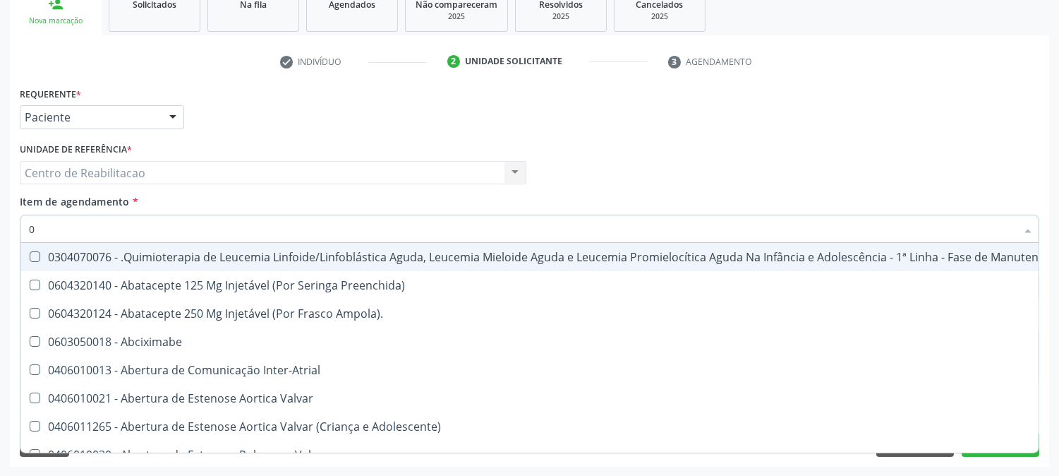
type input "02"
checkbox Coração "true"
checkbox Urina "false"
checkbox Vulva "true"
checkbox Comprimido\) "true"
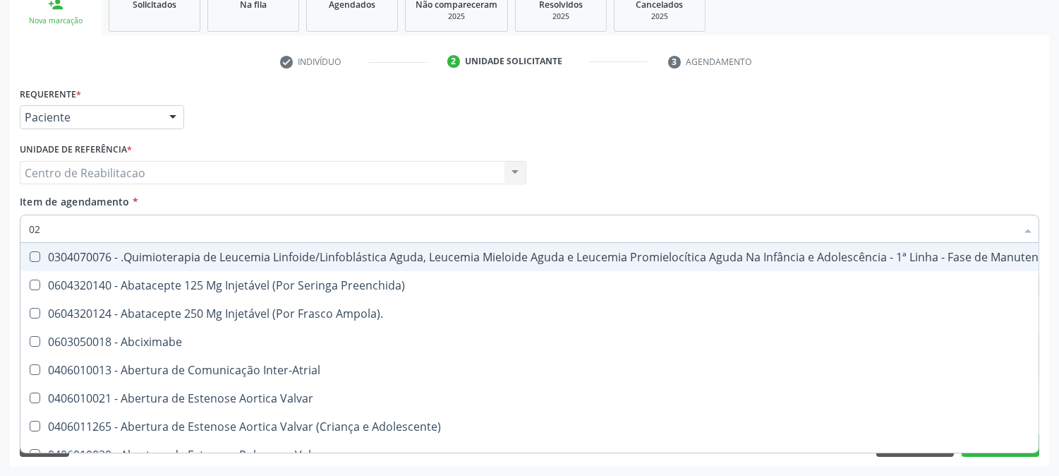
checkbox Comprimido\) "true"
checkbox Transferências "true"
checkbox Bilateral "true"
checkbox Indireta "true"
checkbox Transfusao "true"
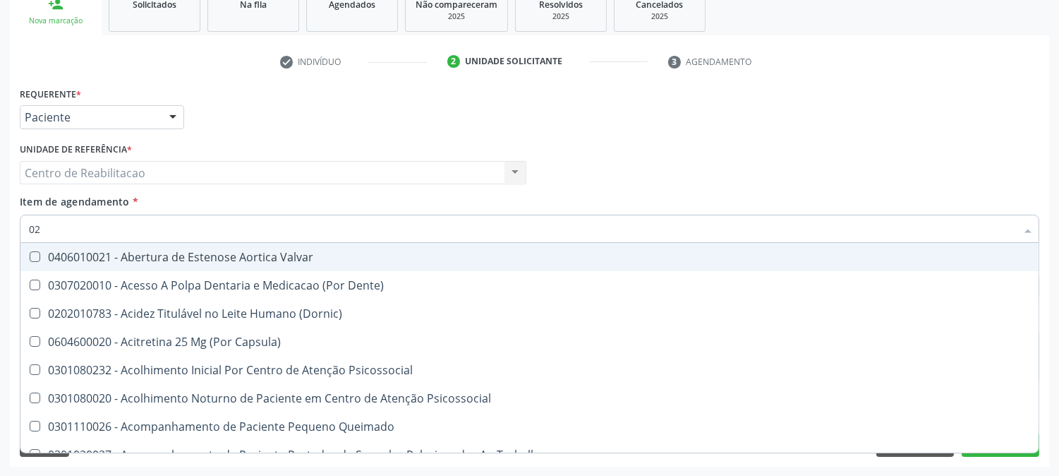
type input "020"
checkbox Terapeutica "true"
checkbox Urina "false"
checkbox Projecoes\) "true"
checkbox Epispádia "true"
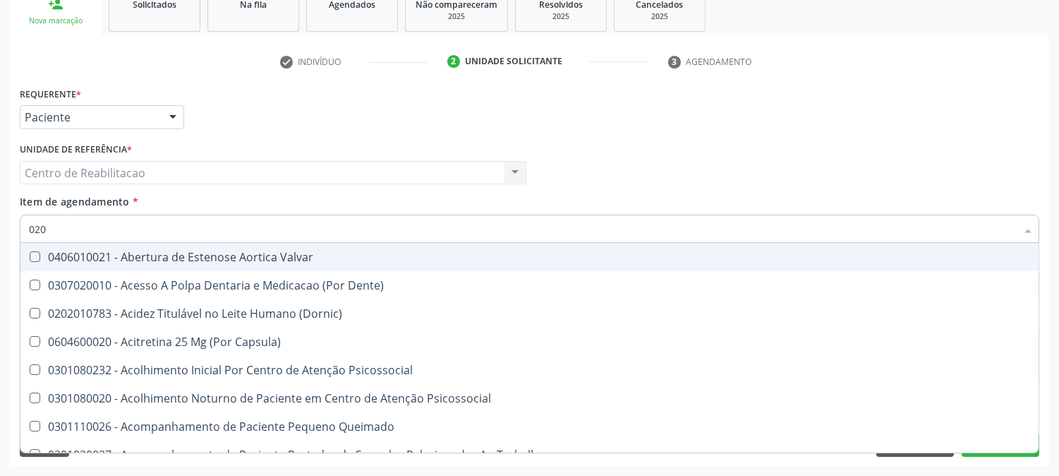
checkbox Anos\) "true"
checkbox Congênita "true"
checkbox \(Qualitativo\) "true"
checkbox Abo "false"
checkbox Glomerular "true"
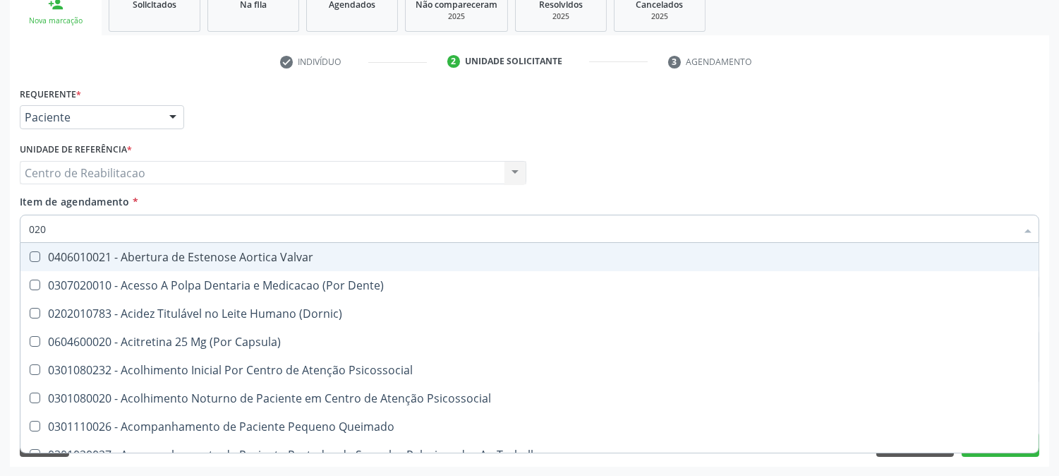
checkbox Dias "true"
checkbox Hdl "false"
checkbox Ldl "false"
checkbox Total "false"
checkbox Glicose "false"
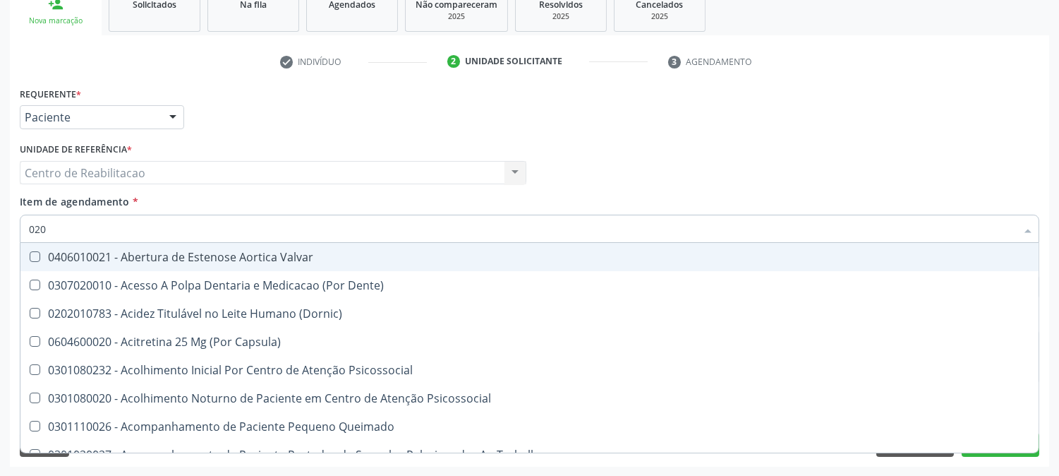
checkbox Glicosilada "false"
checkbox Triglicerideos "false"
checkbox \(T3\) "true"
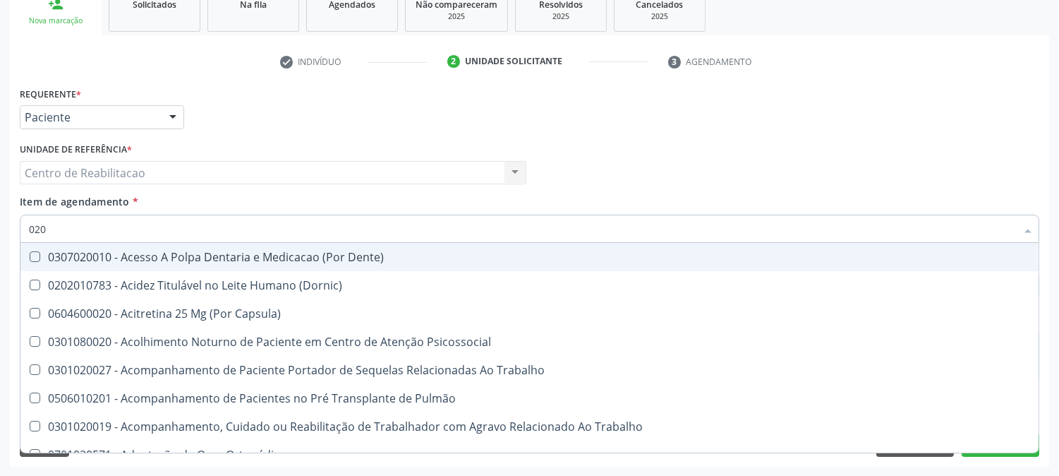
type input "0202"
checkbox Capsula\) "true"
checkbox Urina "false"
checkbox Coagulação\ "true"
checkbox Faringe\/Laringe "true"
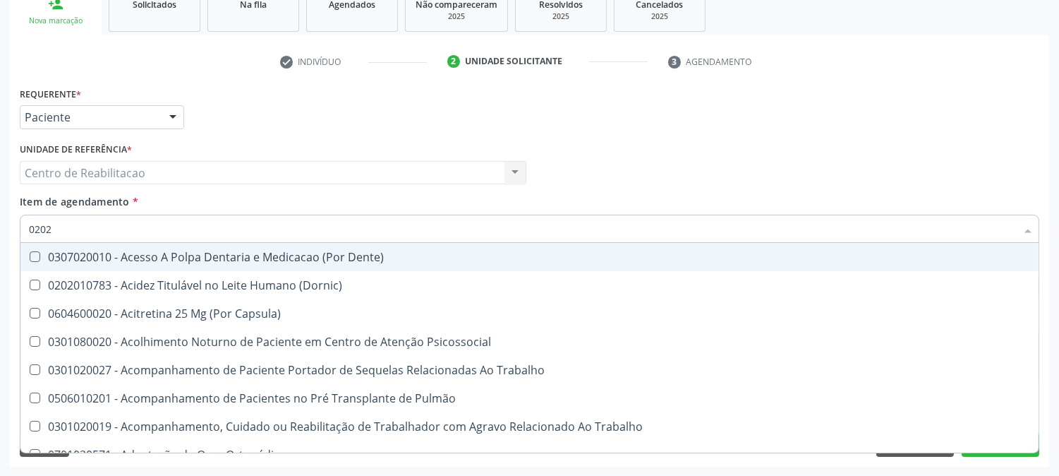
checkbox Puncao "true"
checkbox Fragmento "true"
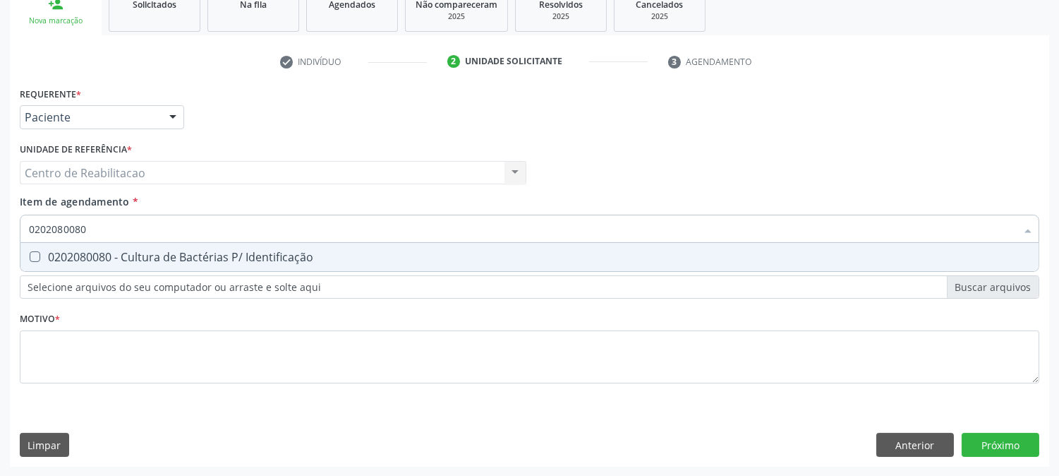
click at [33, 258] on Identificação at bounding box center [35, 256] width 11 height 11
click at [30, 258] on Identificação "checkbox" at bounding box center [24, 256] width 9 height 9
click at [40, 260] on div "0202010120 - Dosagem de Acido Urico" at bounding box center [529, 256] width 1001 height 11
click at [32, 252] on \(Tgo\) at bounding box center [35, 256] width 11 height 11
click at [30, 252] on \(Tgo\) "checkbox" at bounding box center [24, 256] width 9 height 9
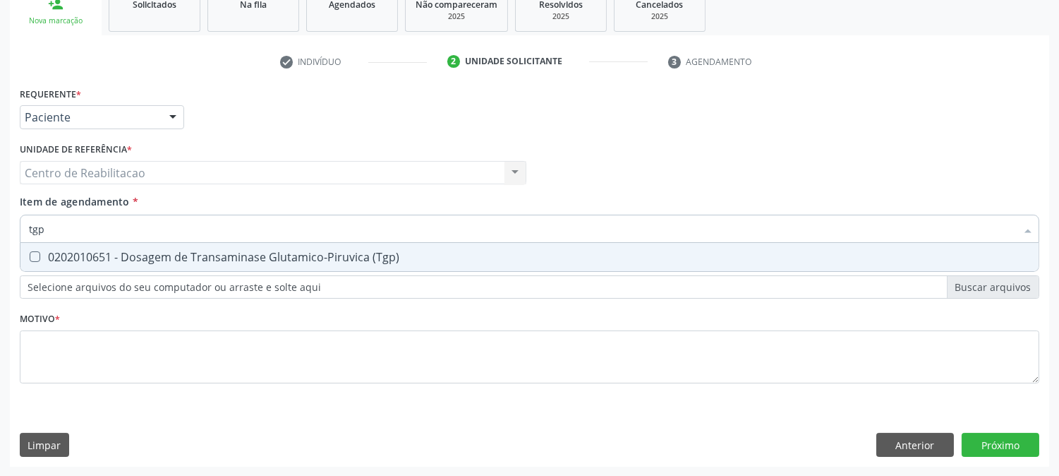
click at [40, 255] on div "0202010651 - Dosagem de Transaminase Glutamico-Piruvica (Tgp)" at bounding box center [529, 256] width 1001 height 11
click at [64, 230] on input "tgp" at bounding box center [522, 229] width 987 height 28
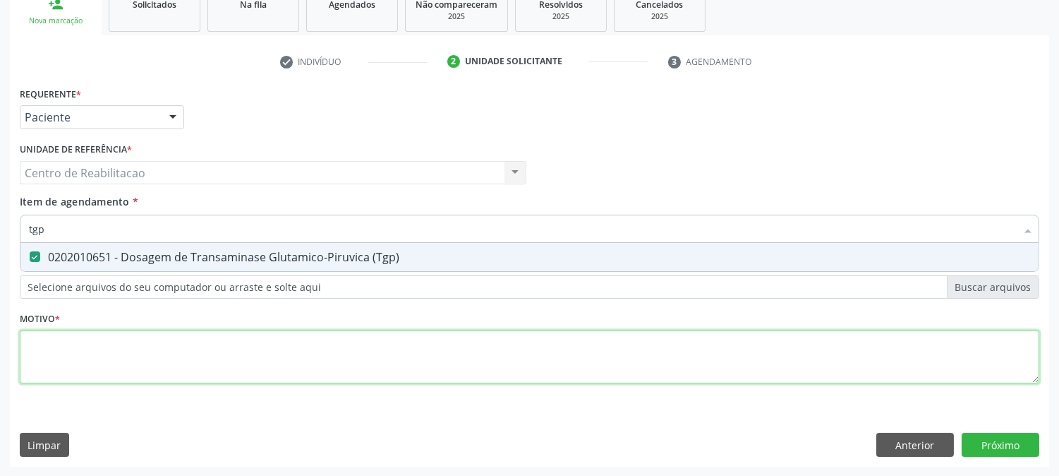
click at [476, 346] on div "Requerente * Paciente Médico(a) Enfermeiro(a) Paciente Nenhum resultado encontr…" at bounding box center [530, 243] width 1020 height 320
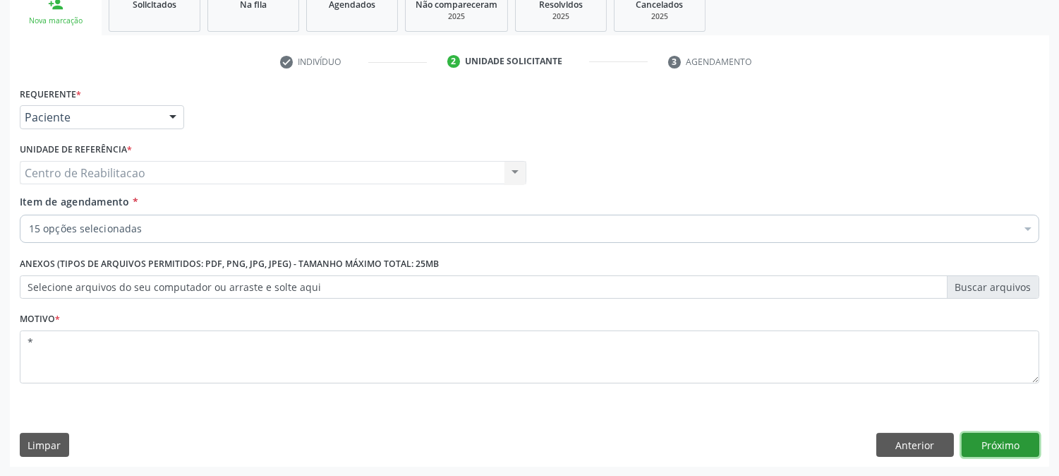
click at [1018, 445] on button "Próximo" at bounding box center [1001, 445] width 78 height 24
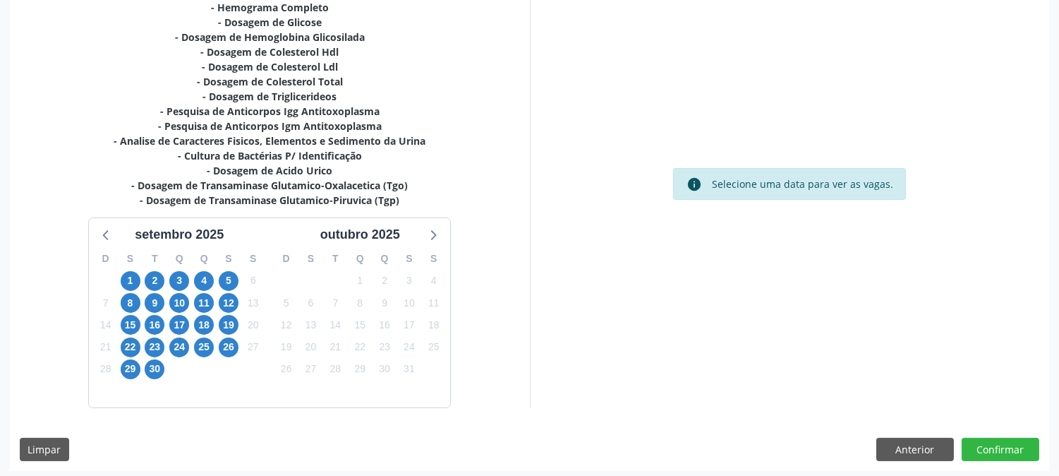
scroll to position [344, 0]
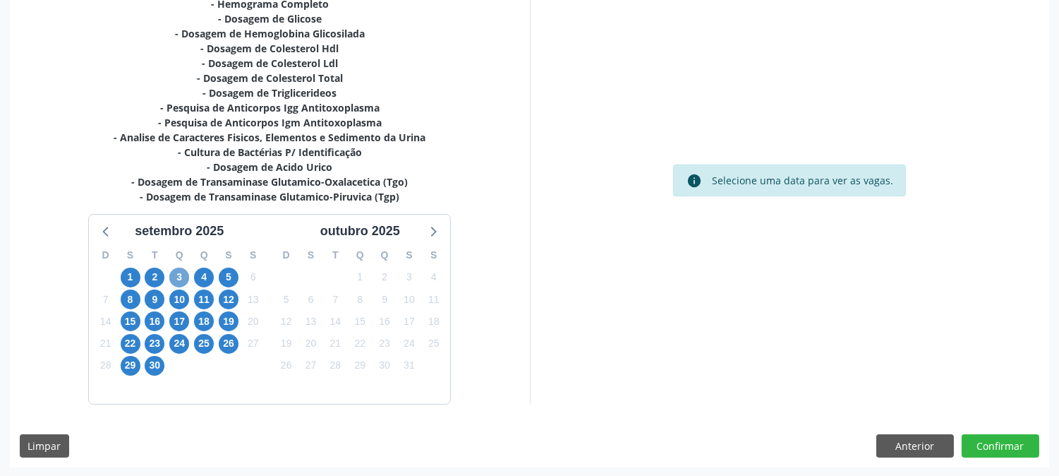
click at [174, 268] on span "3" at bounding box center [179, 277] width 20 height 20
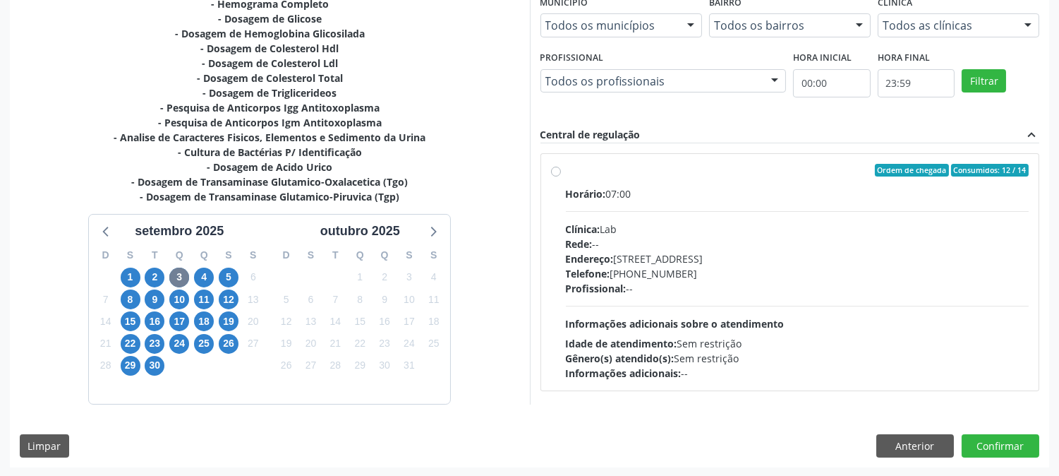
click at [566, 169] on label "Ordem de chegada Consumidos: 12 / 14 Horário: 07:00 Clínica: Lab Rede: -- Ender…" at bounding box center [798, 272] width 464 height 217
click at [560, 169] on input "Ordem de chegada Consumidos: 12 / 14 Horário: 07:00 Clínica: Lab Rede: -- Ender…" at bounding box center [556, 170] width 10 height 13
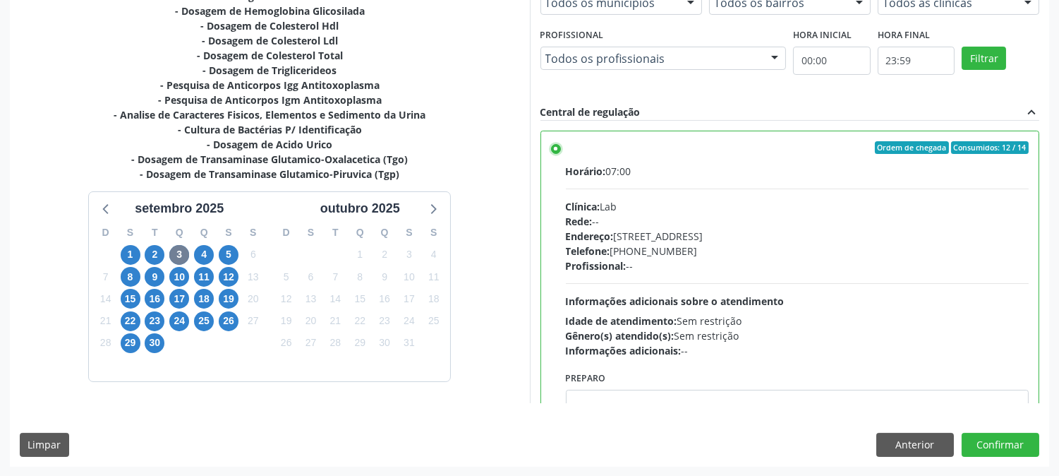
scroll to position [69, 0]
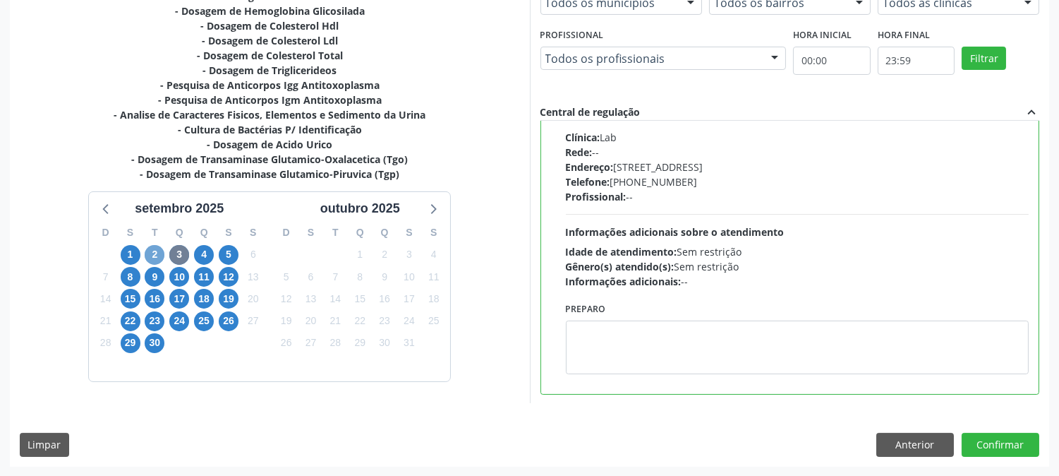
click at [155, 258] on span "2" at bounding box center [155, 255] width 20 height 20
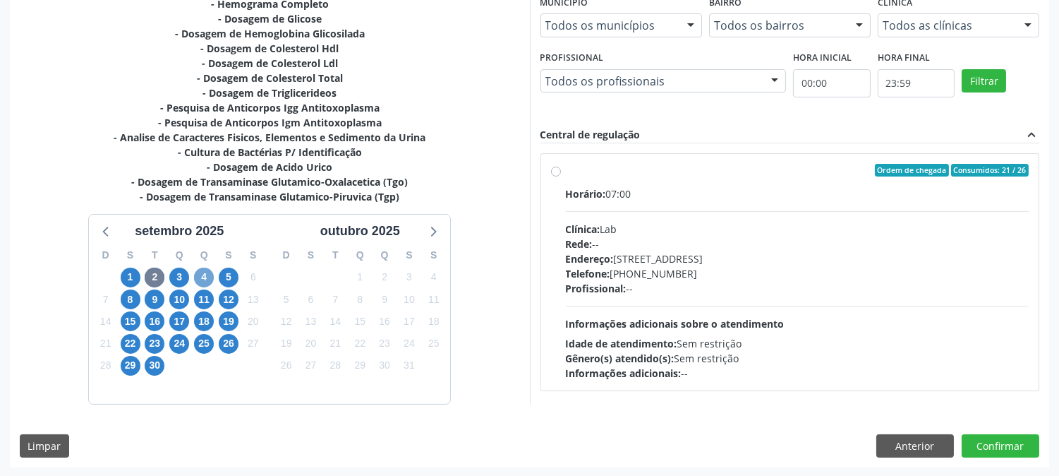
click at [203, 279] on span "4" at bounding box center [204, 277] width 20 height 20
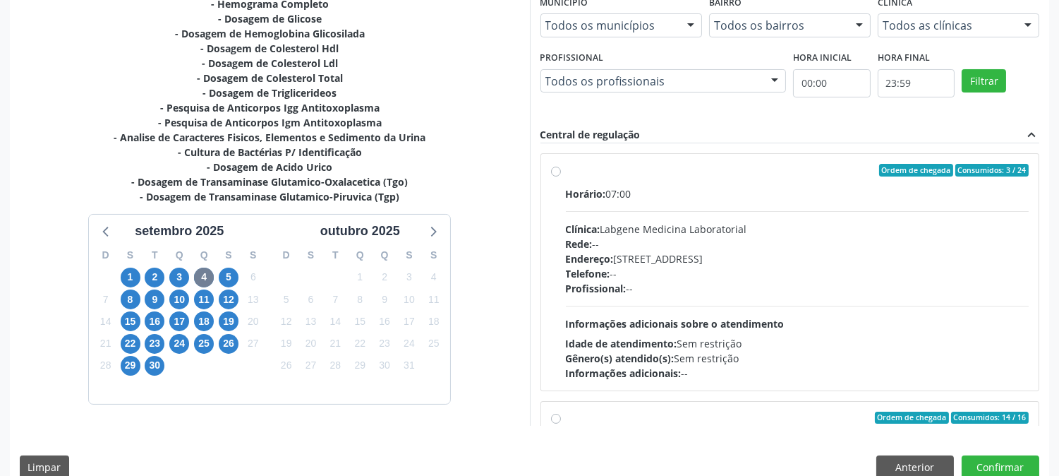
click at [566, 171] on label "Ordem de chegada Consumidos: 3 / 24 Horário: 07:00 Clínica: Labgene Medicina La…" at bounding box center [798, 272] width 464 height 217
click at [555, 171] on input "Ordem de chegada Consumidos: 3 / 24 Horário: 07:00 Clínica: Labgene Medicina La…" at bounding box center [556, 170] width 10 height 13
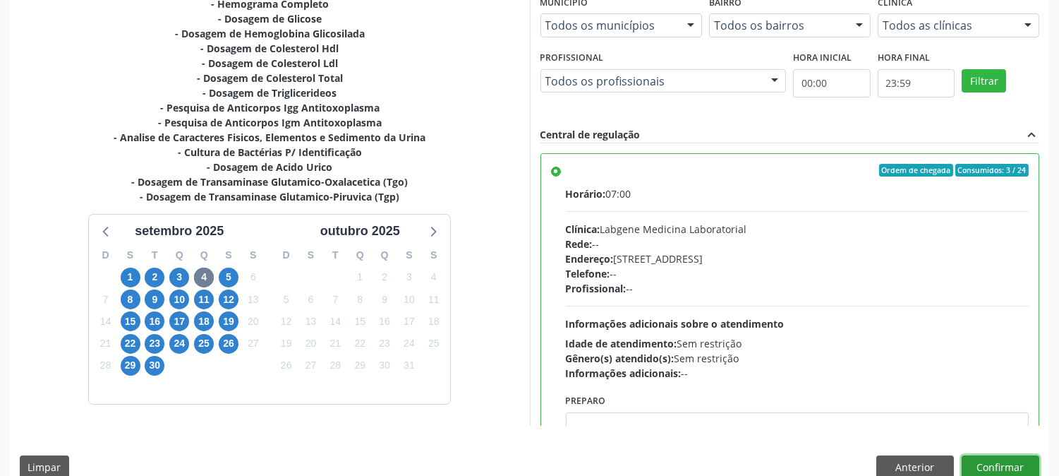
click at [996, 460] on button "Confirmar" at bounding box center [1001, 467] width 78 height 24
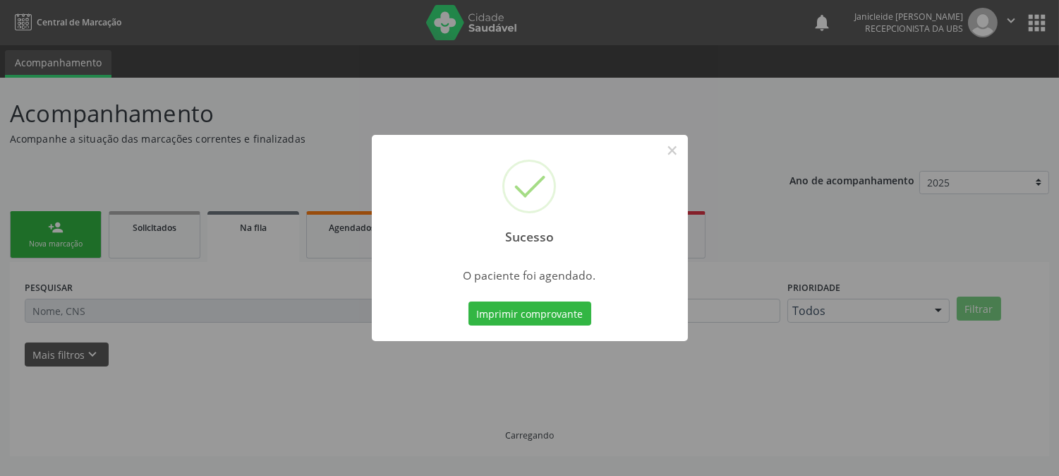
scroll to position [0, 0]
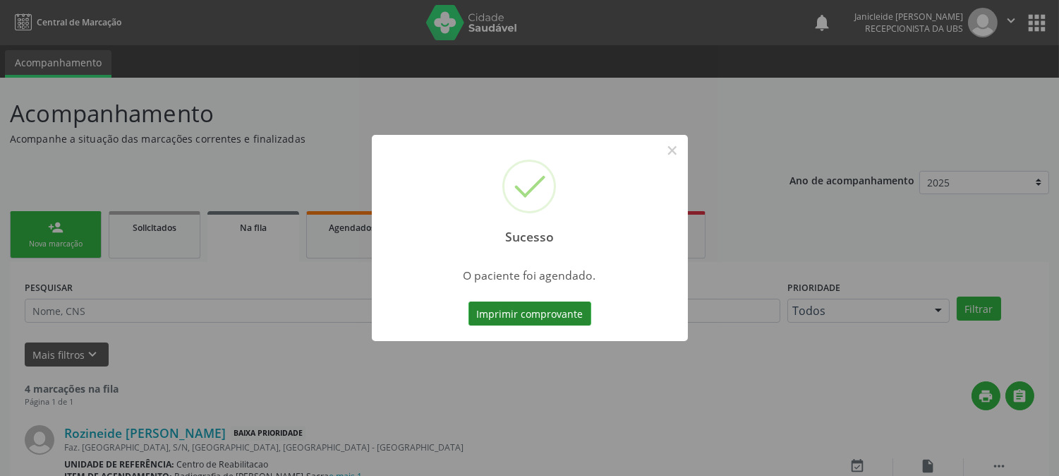
click at [556, 313] on button "Imprimir comprovante" at bounding box center [530, 313] width 123 height 24
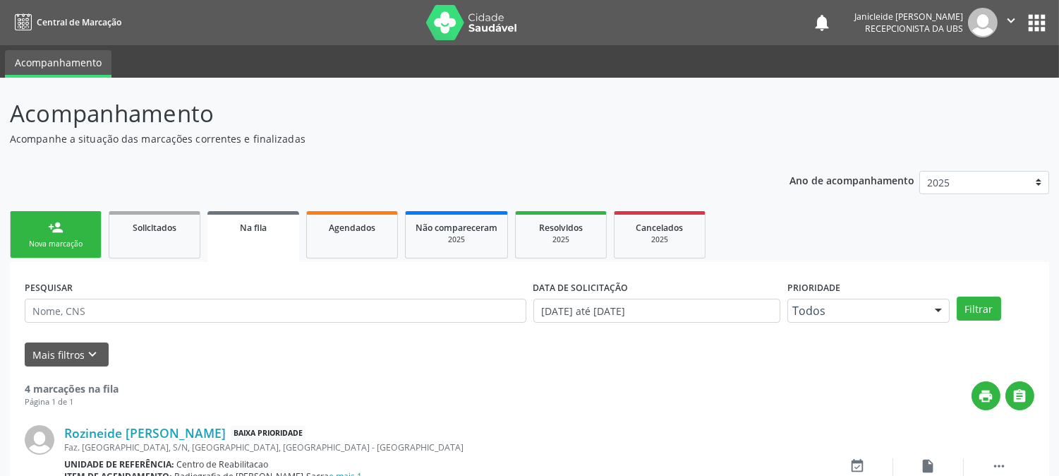
click at [1005, 23] on icon "" at bounding box center [1011, 21] width 16 height 16
click at [948, 82] on link "Sair" at bounding box center [974, 86] width 97 height 20
